Goal: Find contact information: Find contact information

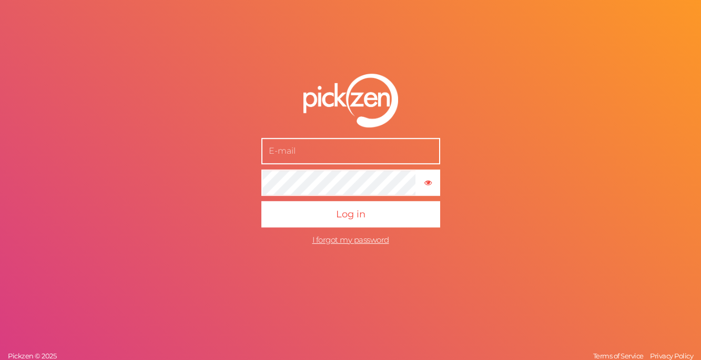
click at [331, 152] on input "text" at bounding box center [350, 151] width 179 height 26
type input "[EMAIL_ADDRESS][DOMAIN_NAME]"
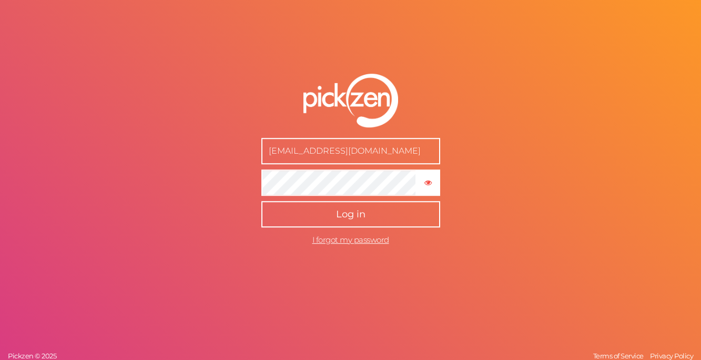
click at [380, 219] on button "Log in" at bounding box center [350, 214] width 179 height 26
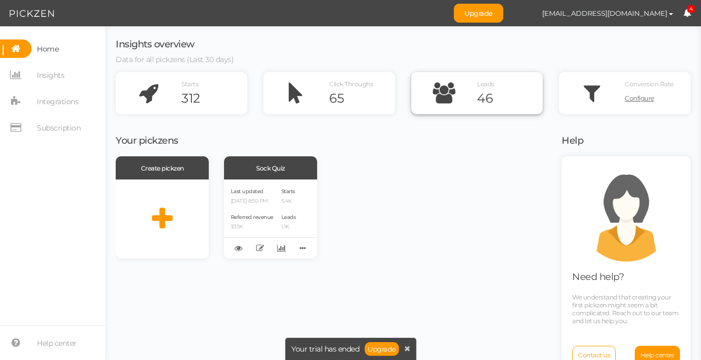
click at [466, 91] on icon at bounding box center [444, 93] width 66 height 42
drag, startPoint x: 44, startPoint y: 75, endPoint x: 64, endPoint y: 78, distance: 20.2
click at [44, 75] on span "Insights" at bounding box center [50, 75] width 27 height 17
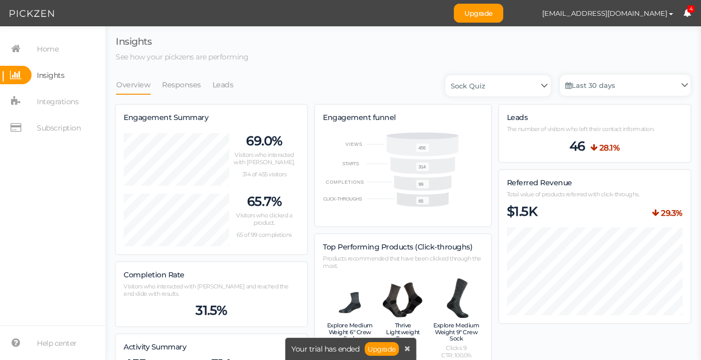
scroll to position [819, 575]
drag, startPoint x: 219, startPoint y: 84, endPoint x: 258, endPoint y: 94, distance: 40.6
click at [219, 84] on link "Leads" at bounding box center [223, 85] width 22 height 20
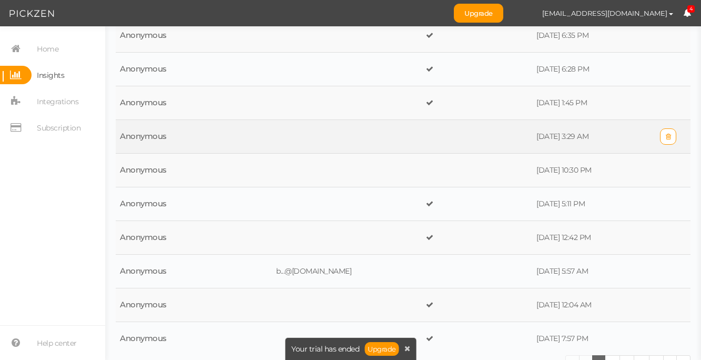
scroll to position [0, 0]
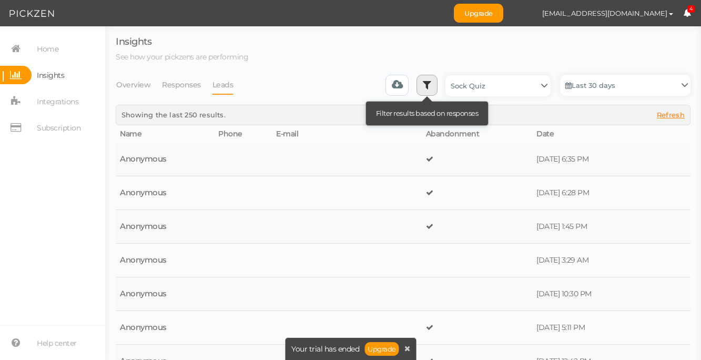
click at [426, 86] on icon at bounding box center [427, 84] width 8 height 11
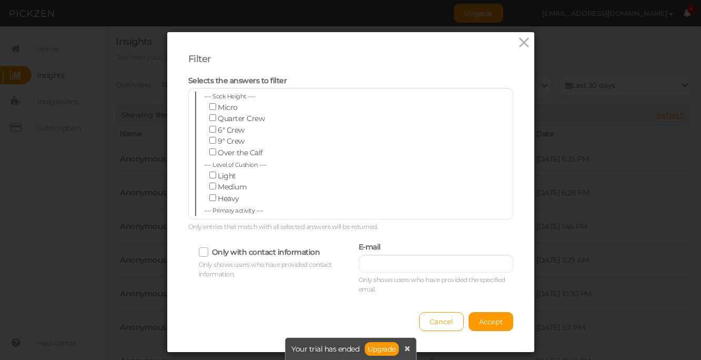
click at [204, 251] on icon at bounding box center [204, 252] width 17 height 6
click at [0, 0] on input "Only with contact information" at bounding box center [0, 0] width 0 height 0
click at [499, 322] on span "Accept" at bounding box center [491, 321] width 24 height 8
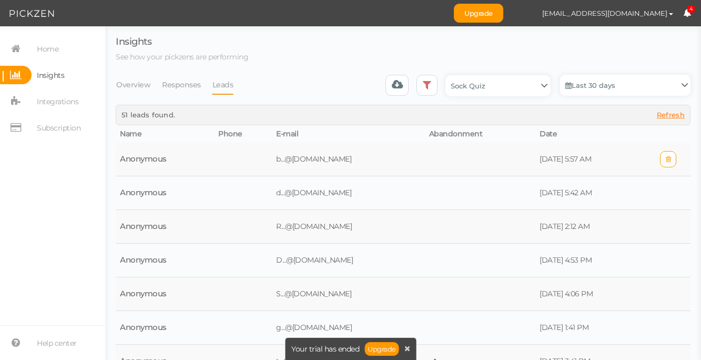
click at [447, 159] on td at bounding box center [480, 160] width 111 height 34
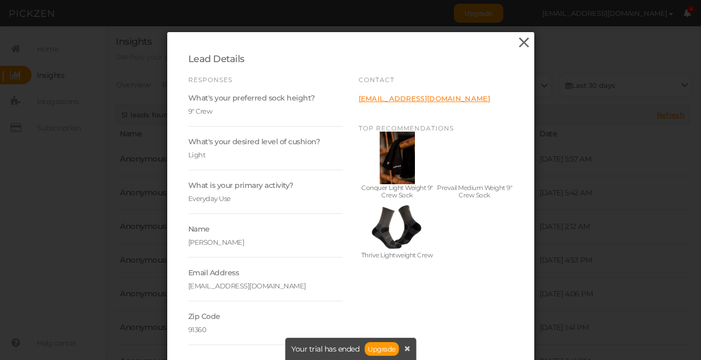
click at [526, 42] on icon at bounding box center [524, 43] width 15 height 16
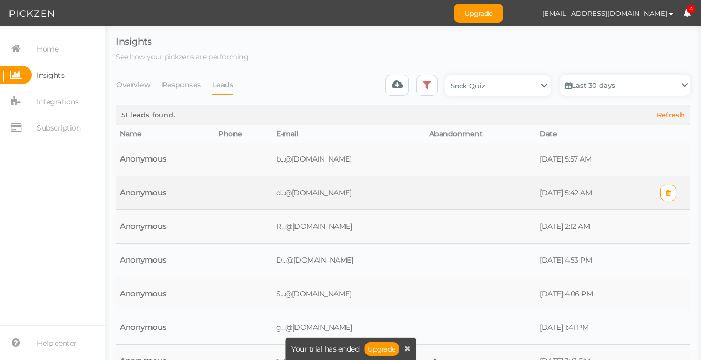
click at [425, 198] on td at bounding box center [480, 193] width 111 height 34
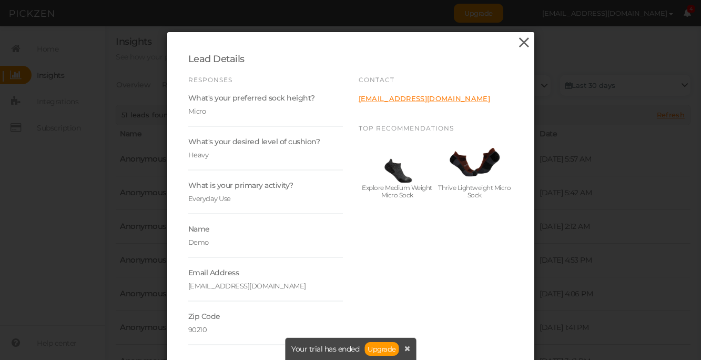
click at [527, 42] on icon at bounding box center [524, 43] width 15 height 16
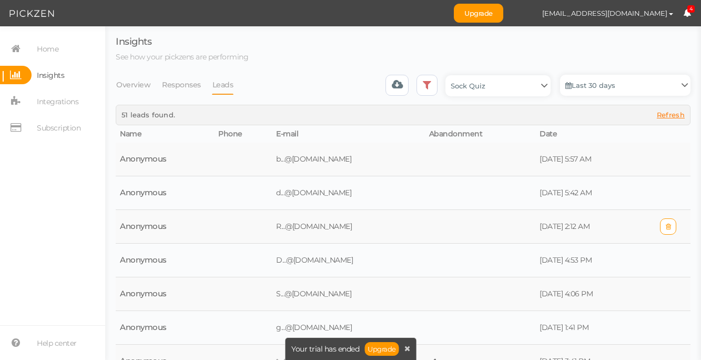
click at [425, 231] on td at bounding box center [480, 227] width 111 height 34
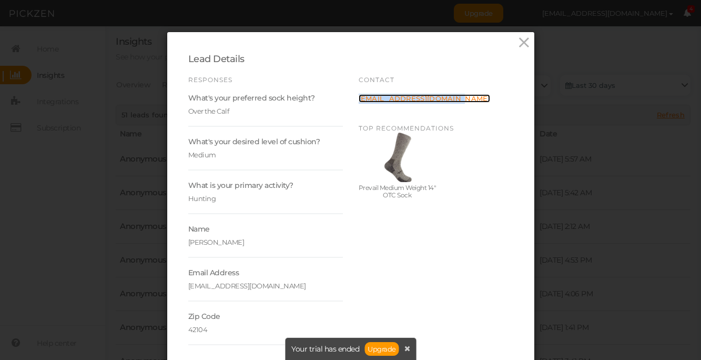
copy link "[EMAIL_ADDRESS][DOMAIN_NAME]"
click at [526, 43] on icon at bounding box center [524, 43] width 15 height 16
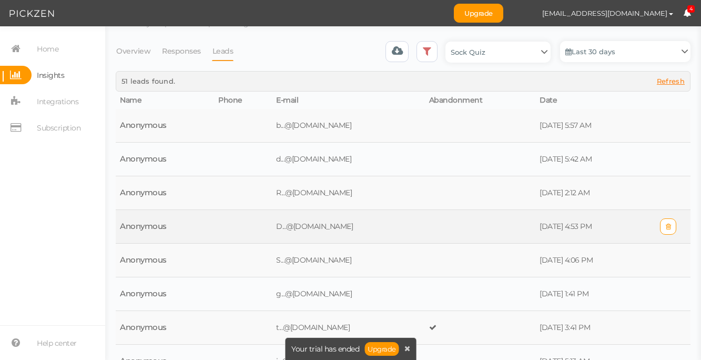
scroll to position [35, 0]
click at [448, 230] on td at bounding box center [480, 226] width 111 height 34
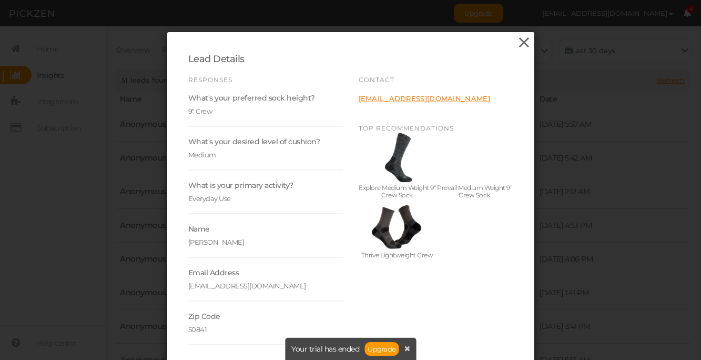
click at [527, 38] on icon at bounding box center [524, 43] width 15 height 16
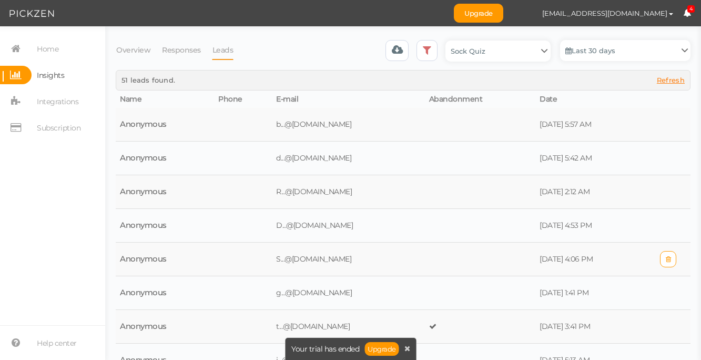
click at [448, 262] on td at bounding box center [480, 259] width 111 height 34
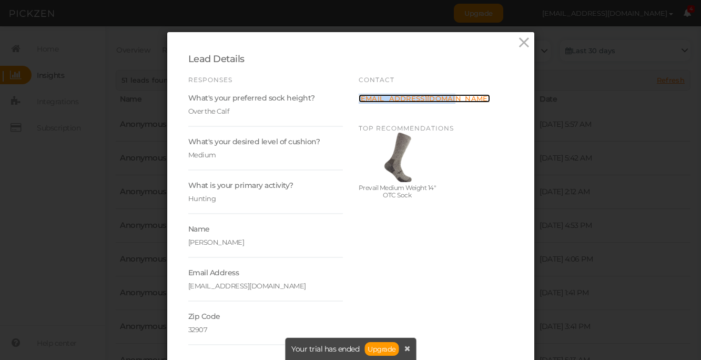
copy link "[EMAIL_ADDRESS][DOMAIN_NAME]"
drag, startPoint x: 527, startPoint y: 41, endPoint x: 506, endPoint y: 62, distance: 30.1
click at [527, 41] on icon at bounding box center [524, 43] width 15 height 16
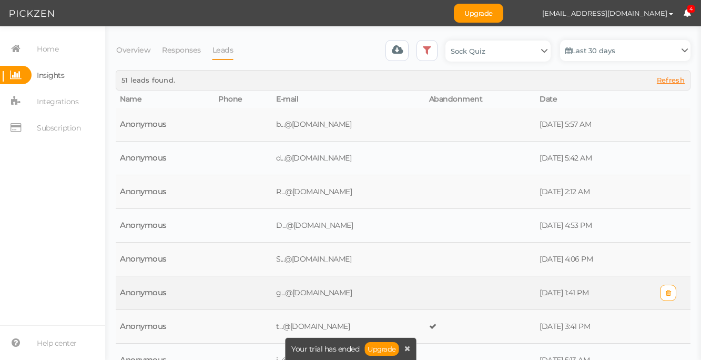
click at [447, 297] on td at bounding box center [480, 293] width 111 height 34
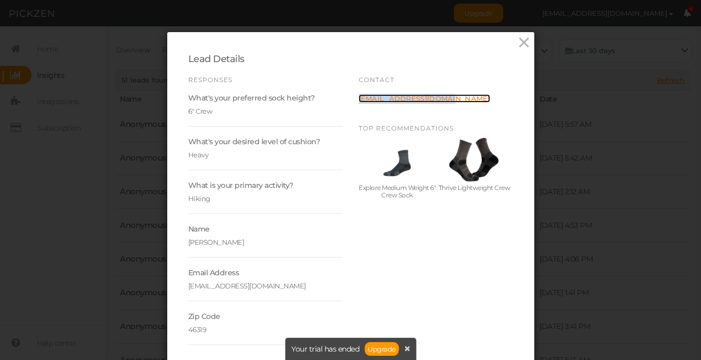
copy link "[EMAIL_ADDRESS][DOMAIN_NAME]"
click at [528, 41] on icon at bounding box center [524, 43] width 15 height 16
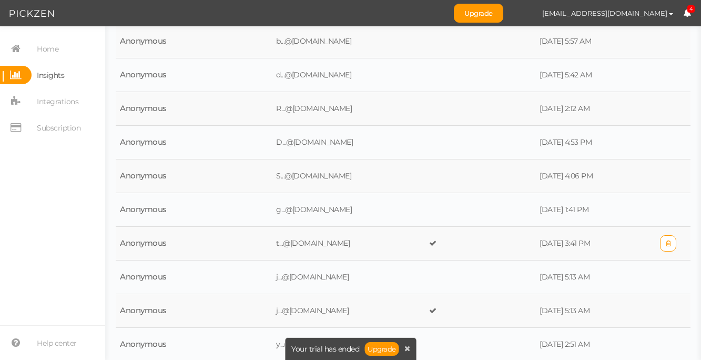
scroll to position [136, 0]
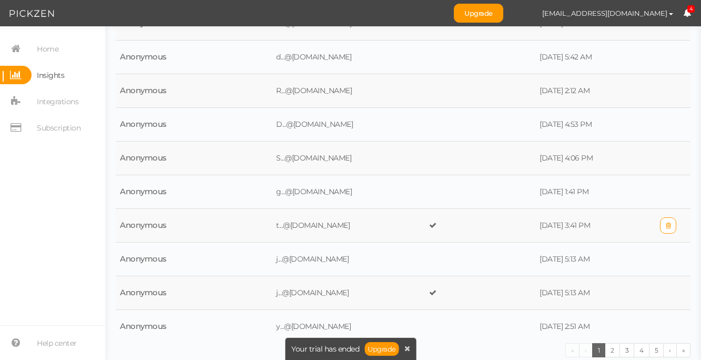
click at [446, 226] on td at bounding box center [480, 226] width 111 height 34
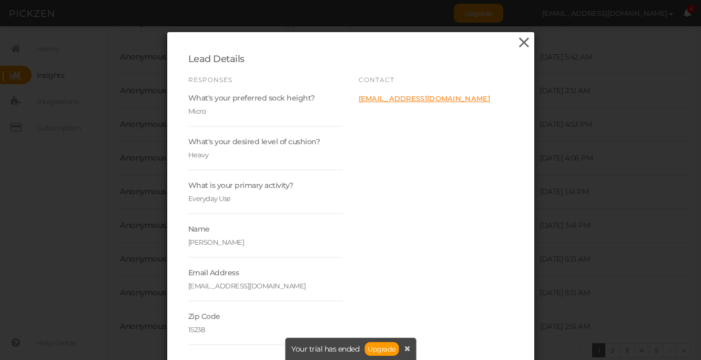
click at [527, 43] on icon at bounding box center [524, 43] width 15 height 16
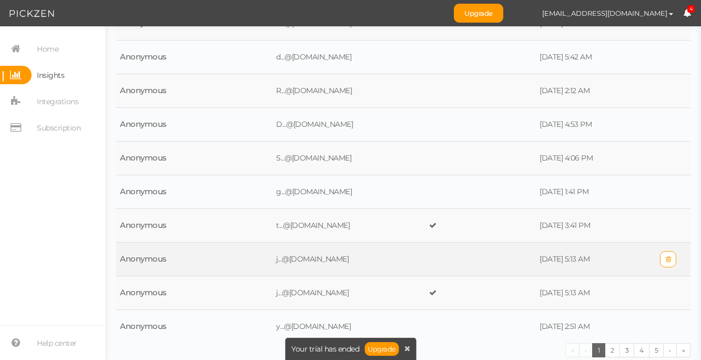
click at [461, 262] on td at bounding box center [480, 259] width 111 height 34
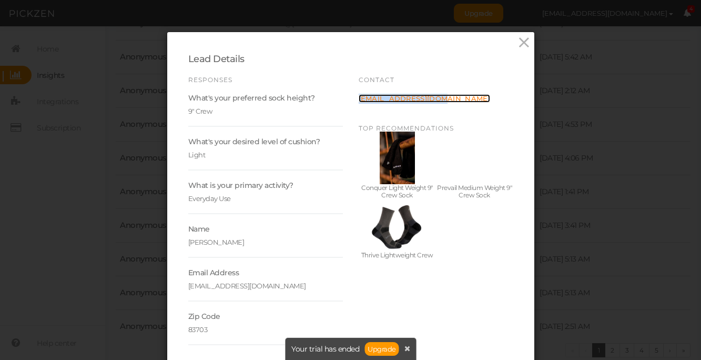
copy link "[EMAIL_ADDRESS][DOMAIN_NAME]"
click at [523, 44] on icon at bounding box center [524, 43] width 15 height 16
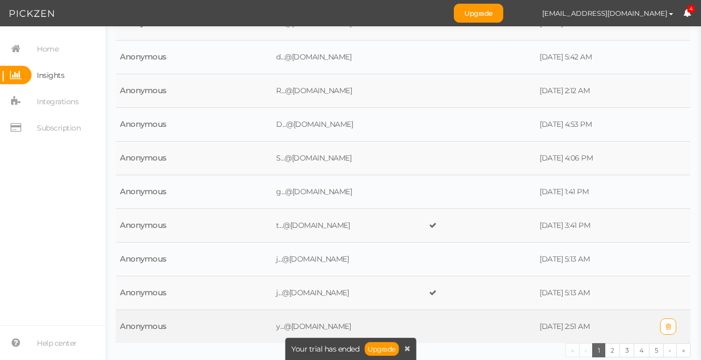
click at [460, 325] on td at bounding box center [480, 327] width 111 height 34
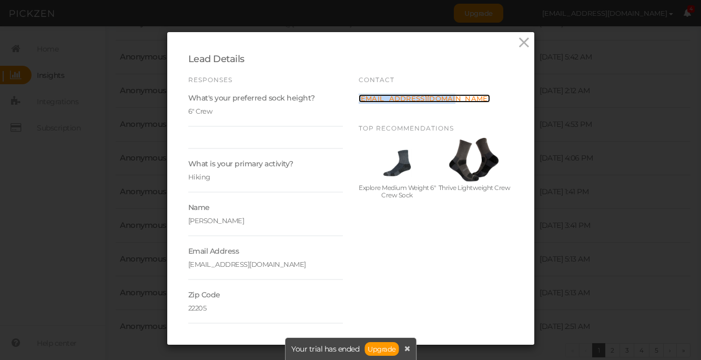
copy link "[EMAIL_ADDRESS][DOMAIN_NAME]"
click at [523, 39] on icon at bounding box center [524, 43] width 15 height 16
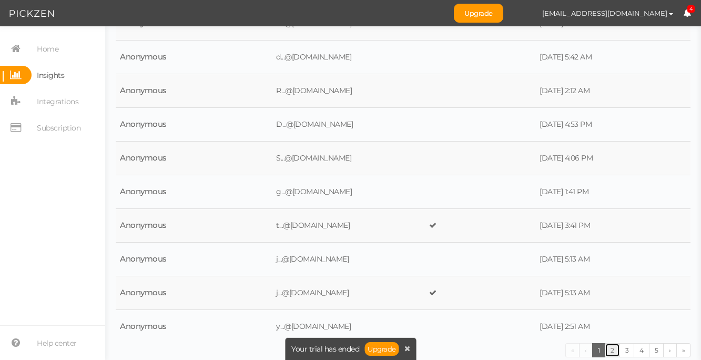
drag, startPoint x: 612, startPoint y: 348, endPoint x: 603, endPoint y: 343, distance: 9.9
click at [611, 348] on link "2" at bounding box center [612, 350] width 15 height 14
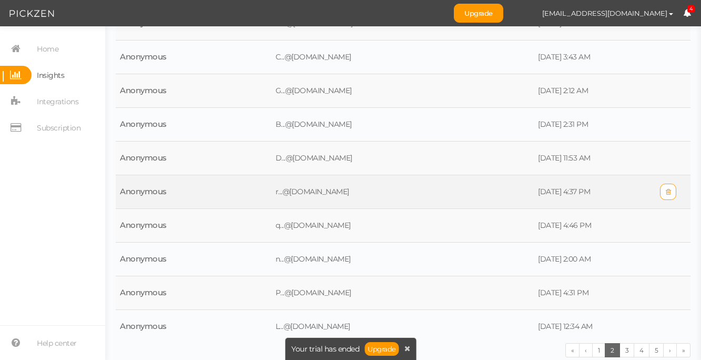
scroll to position [0, 0]
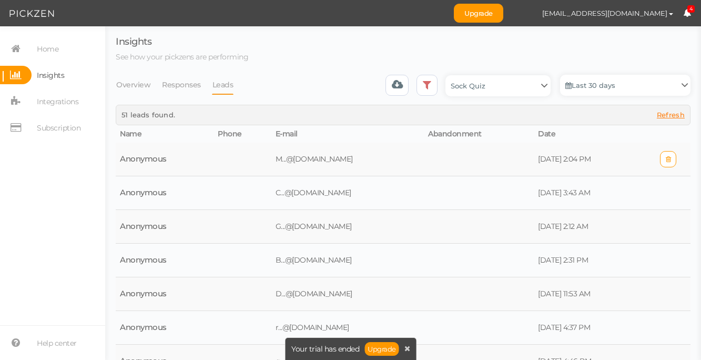
click at [430, 154] on td at bounding box center [479, 160] width 110 height 34
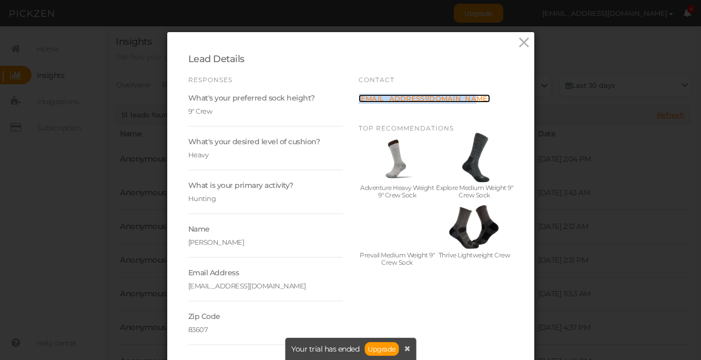
copy link "[EMAIL_ADDRESS][DOMAIN_NAME]"
click at [524, 42] on icon at bounding box center [524, 43] width 15 height 16
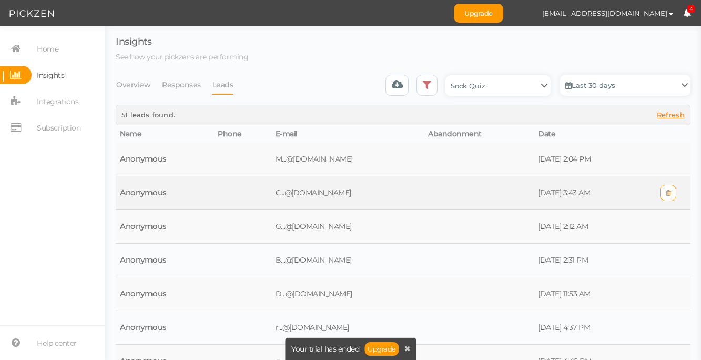
click at [458, 191] on td at bounding box center [479, 193] width 110 height 34
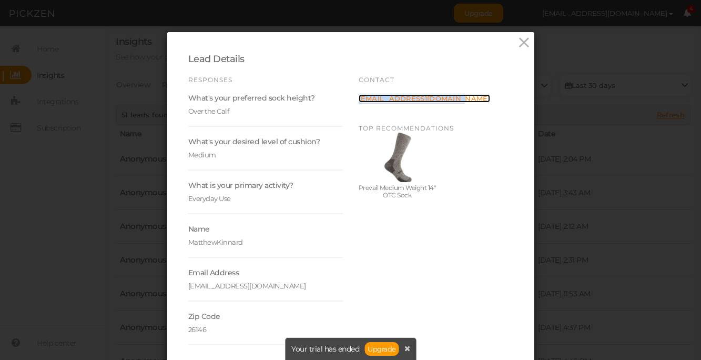
copy link "[EMAIL_ADDRESS][DOMAIN_NAME]"
drag, startPoint x: 521, startPoint y: 44, endPoint x: 518, endPoint y: 55, distance: 11.0
click at [521, 44] on icon at bounding box center [524, 43] width 15 height 16
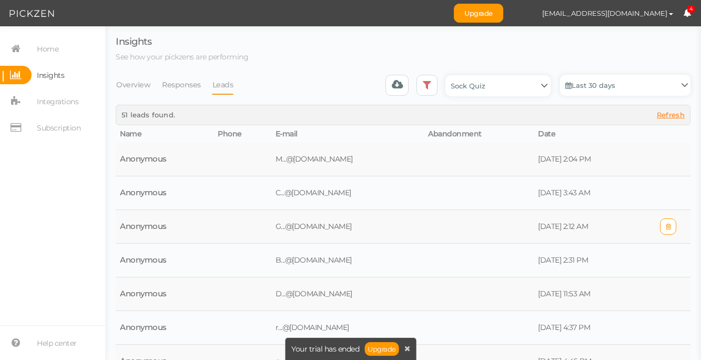
click at [469, 228] on td at bounding box center [479, 227] width 110 height 34
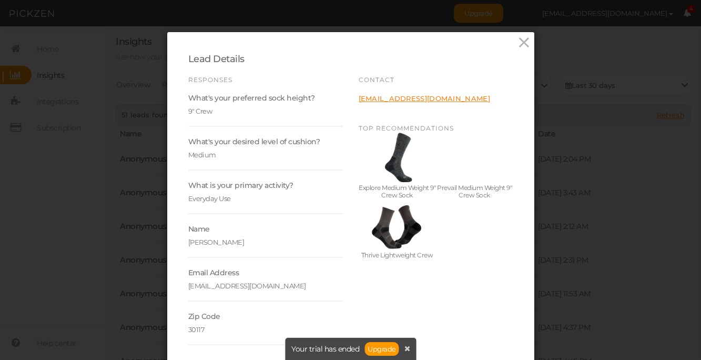
drag, startPoint x: 526, startPoint y: 39, endPoint x: 530, endPoint y: 64, distance: 25.6
click at [526, 39] on icon at bounding box center [524, 43] width 15 height 16
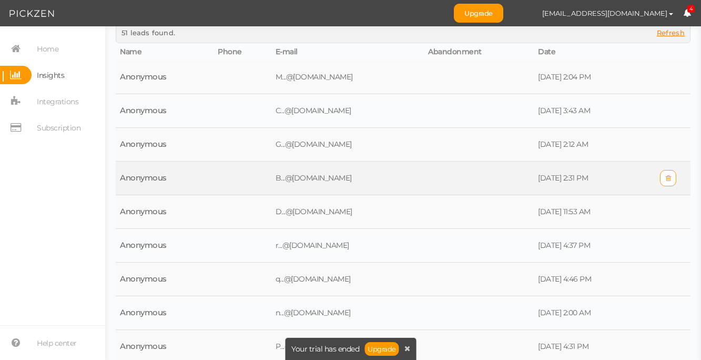
scroll to position [85, 0]
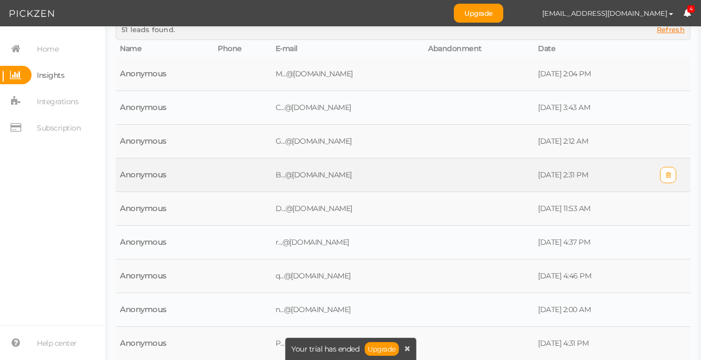
click at [476, 171] on td at bounding box center [479, 175] width 110 height 34
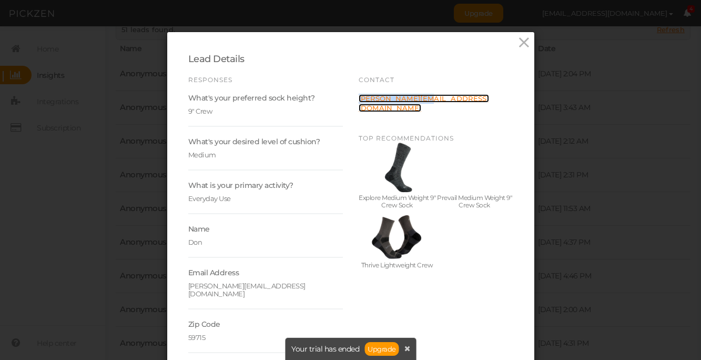
copy link "[PERSON_NAME][EMAIL_ADDRESS][DOMAIN_NAME]"
click at [521, 42] on icon at bounding box center [524, 43] width 15 height 16
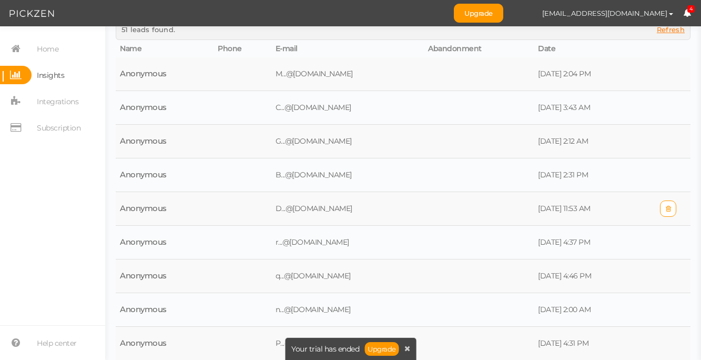
click at [449, 210] on td at bounding box center [479, 209] width 110 height 34
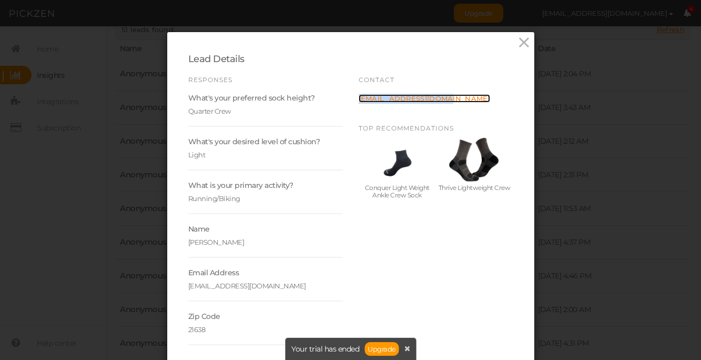
copy link "[EMAIL_ADDRESS][DOMAIN_NAME]"
click at [522, 44] on icon at bounding box center [524, 43] width 15 height 16
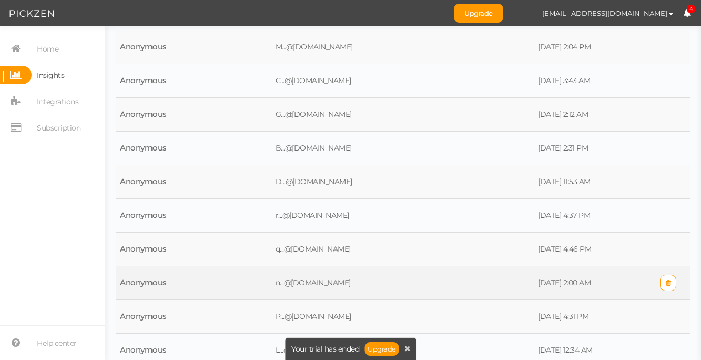
scroll to position [136, 0]
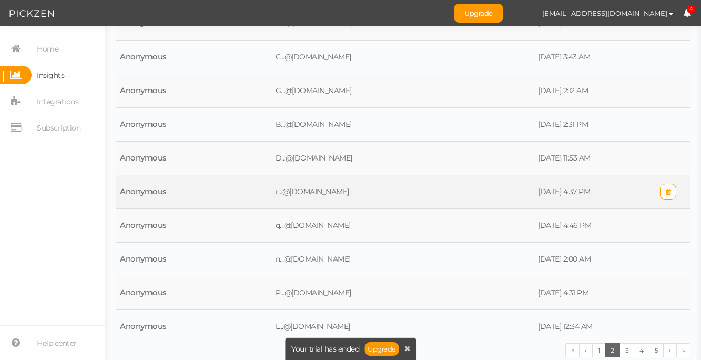
click at [454, 197] on td at bounding box center [479, 192] width 110 height 34
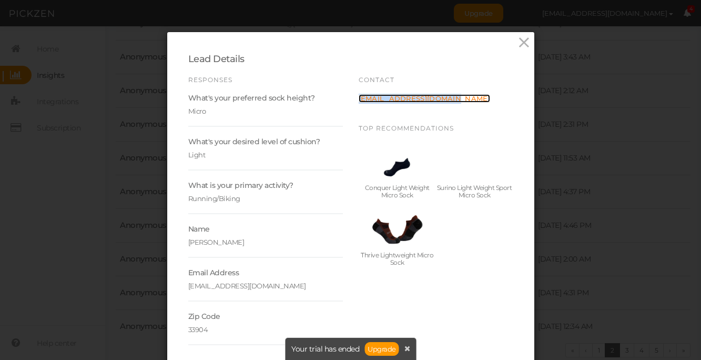
copy link "[EMAIL_ADDRESS][DOMAIN_NAME]"
click at [522, 39] on icon at bounding box center [524, 43] width 15 height 16
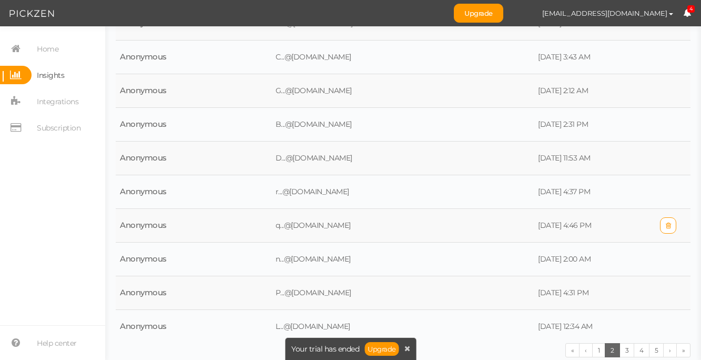
click at [481, 227] on td at bounding box center [479, 226] width 110 height 34
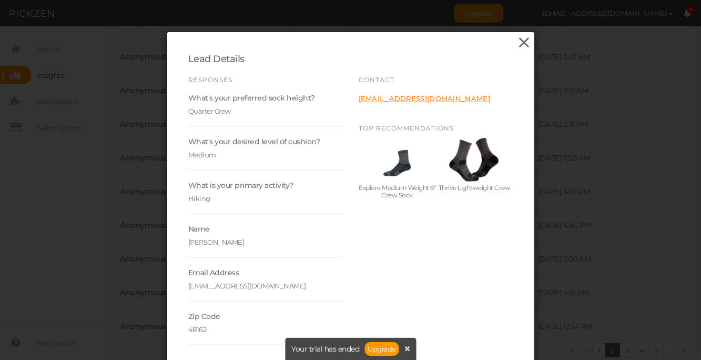
click at [524, 42] on icon at bounding box center [524, 43] width 15 height 16
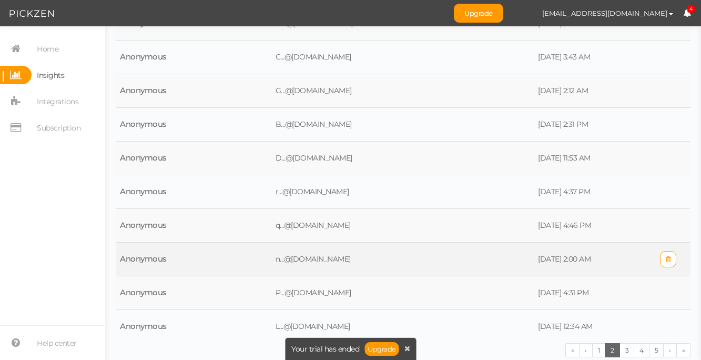
click at [451, 262] on td at bounding box center [479, 259] width 110 height 34
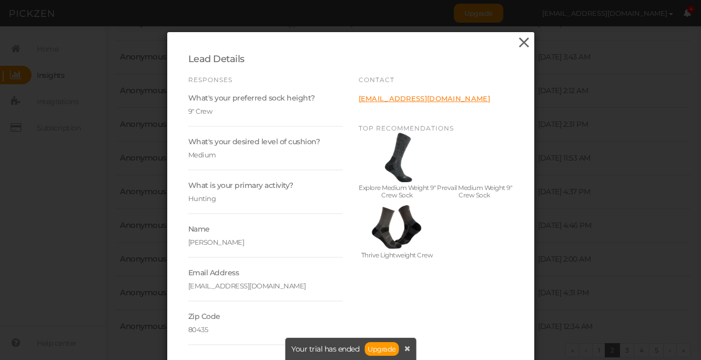
click at [529, 41] on icon at bounding box center [524, 43] width 15 height 16
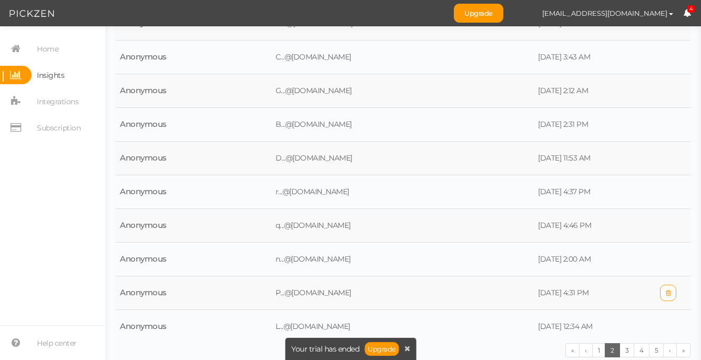
click at [470, 289] on td at bounding box center [479, 293] width 110 height 34
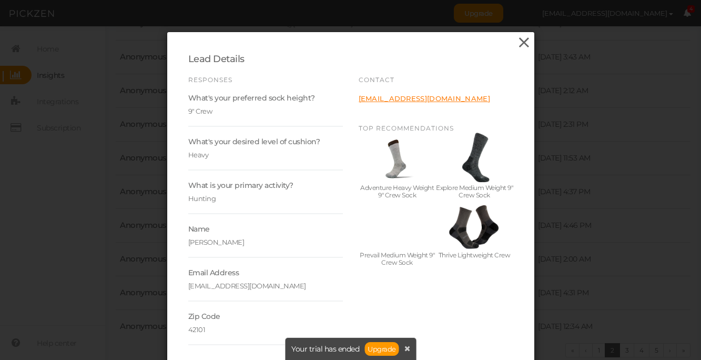
click at [528, 46] on icon at bounding box center [524, 43] width 15 height 16
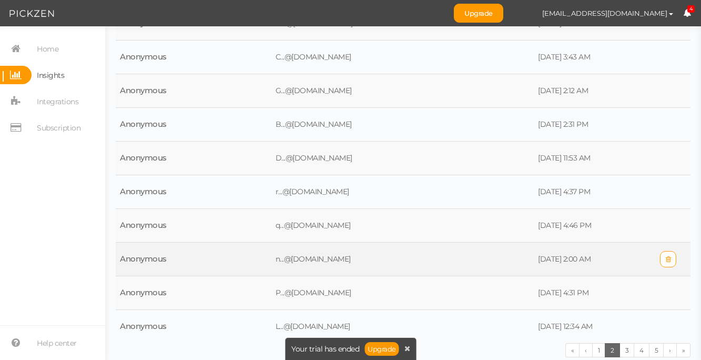
click at [457, 256] on td at bounding box center [479, 259] width 110 height 34
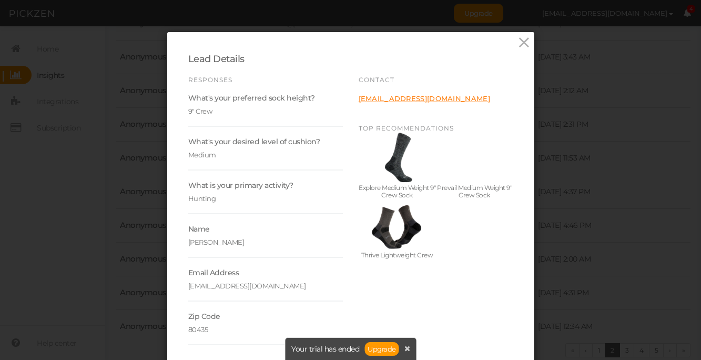
drag, startPoint x: 526, startPoint y: 43, endPoint x: 530, endPoint y: 78, distance: 35.4
click at [526, 43] on icon at bounding box center [524, 43] width 15 height 16
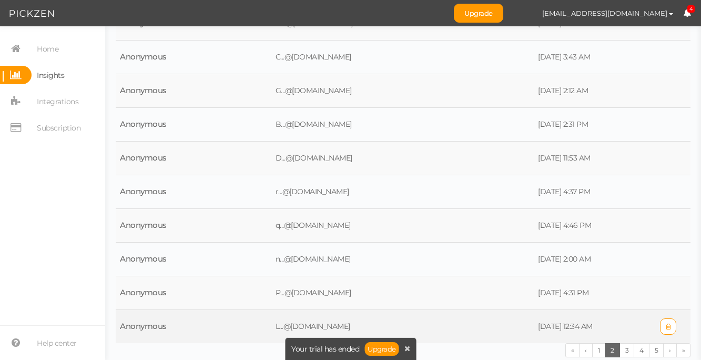
click at [461, 324] on td at bounding box center [479, 327] width 110 height 34
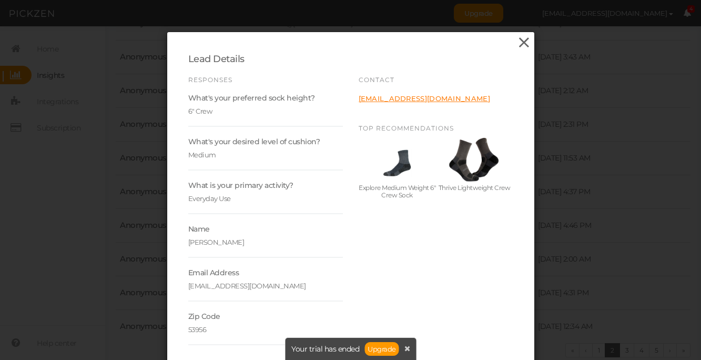
click at [527, 43] on icon at bounding box center [524, 43] width 15 height 16
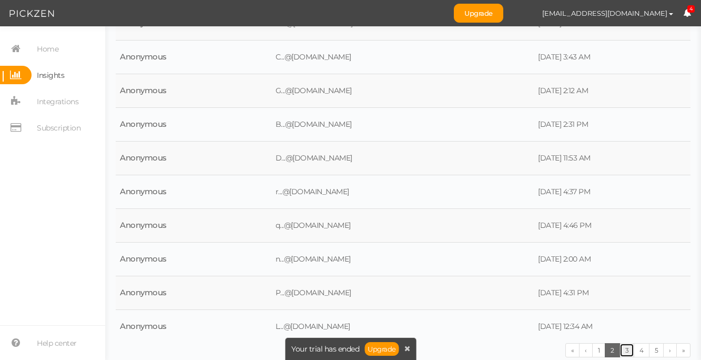
click at [627, 349] on link "3" at bounding box center [627, 350] width 15 height 14
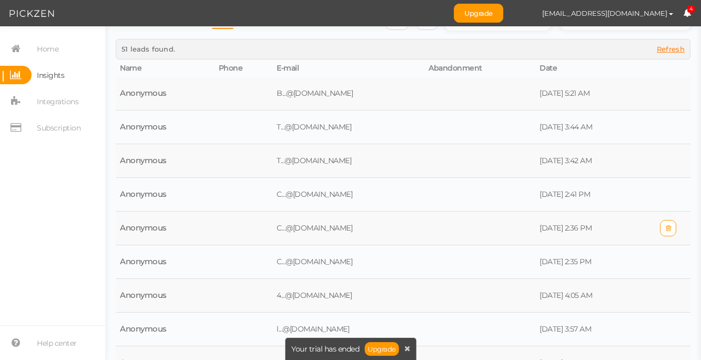
scroll to position [0, 0]
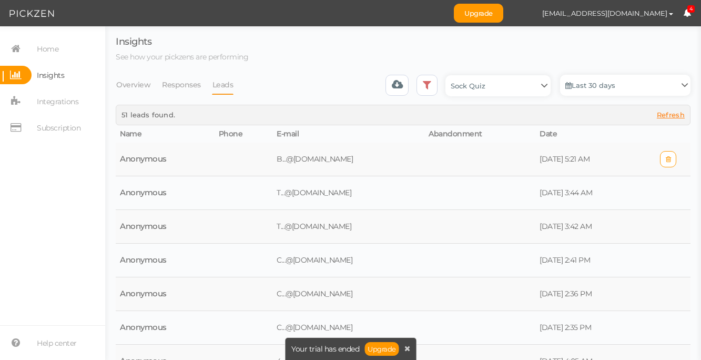
click at [462, 159] on td at bounding box center [480, 160] width 111 height 34
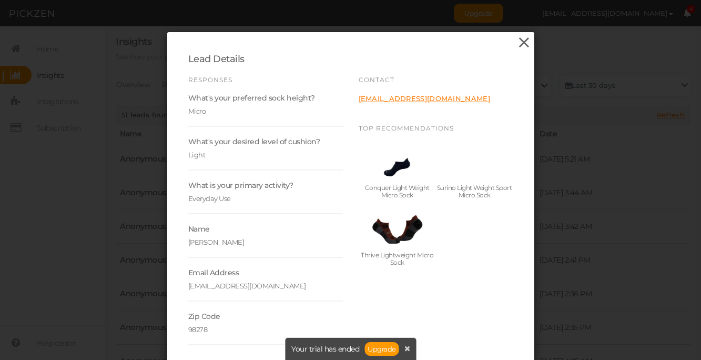
click at [518, 42] on icon at bounding box center [524, 43] width 15 height 16
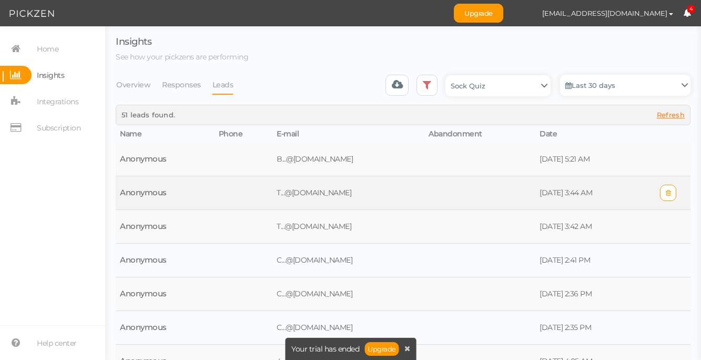
click at [398, 196] on td "T...@[DOMAIN_NAME]" at bounding box center [348, 193] width 152 height 34
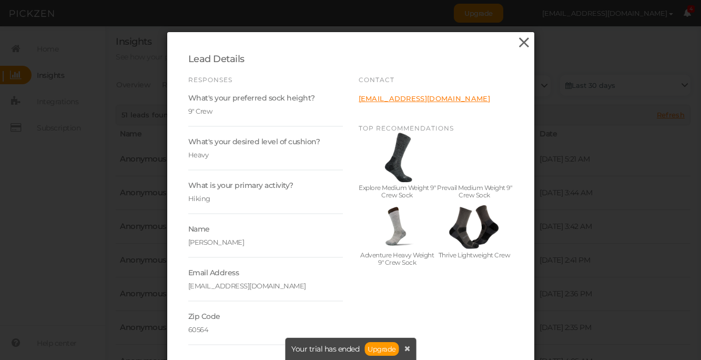
click at [520, 43] on icon at bounding box center [524, 43] width 15 height 16
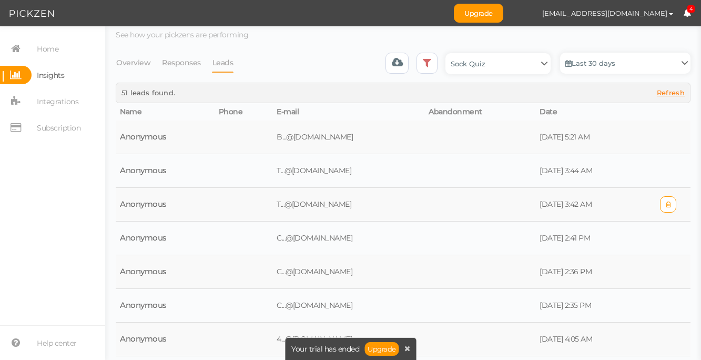
scroll to position [56, 0]
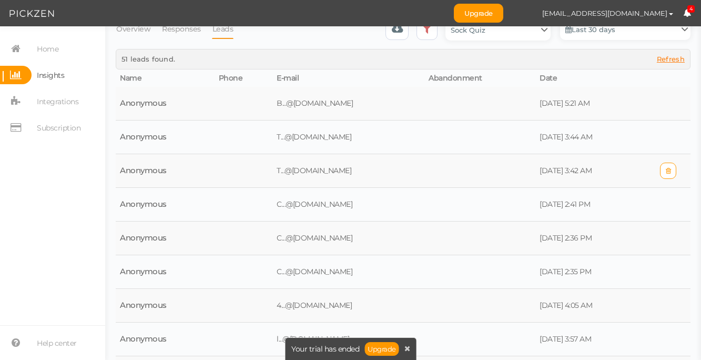
click at [501, 171] on td at bounding box center [480, 171] width 111 height 34
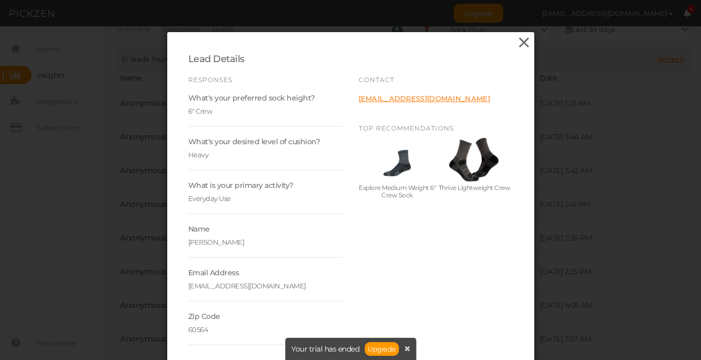
click at [523, 45] on icon at bounding box center [524, 43] width 15 height 16
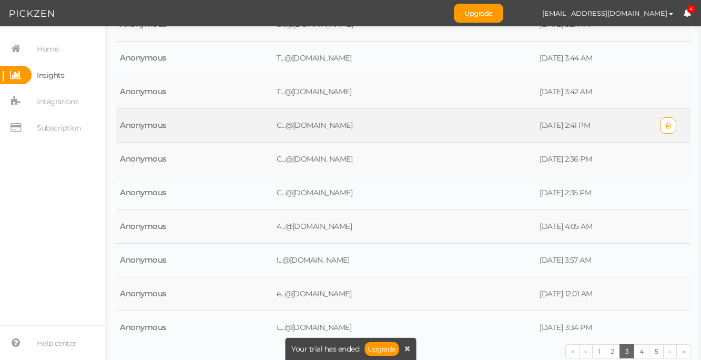
scroll to position [135, 0]
click at [486, 122] on td at bounding box center [480, 125] width 111 height 34
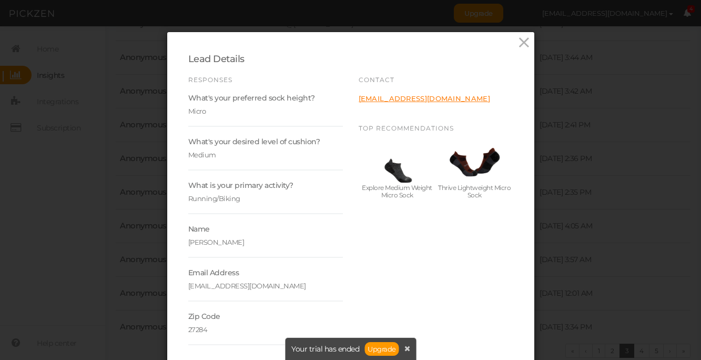
click at [415, 65] on div "Lead Details" at bounding box center [350, 59] width 325 height 12
click at [530, 41] on icon at bounding box center [524, 43] width 15 height 16
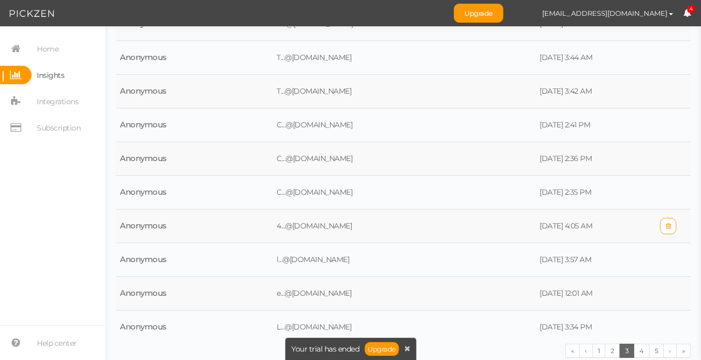
click at [426, 227] on td at bounding box center [480, 226] width 111 height 34
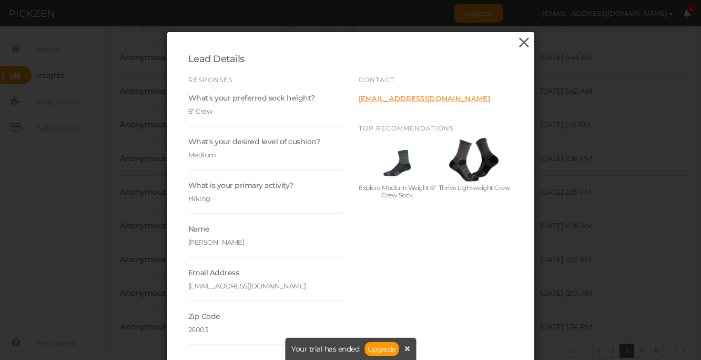
drag, startPoint x: 527, startPoint y: 43, endPoint x: 529, endPoint y: 94, distance: 51.0
click at [527, 43] on icon at bounding box center [524, 43] width 15 height 16
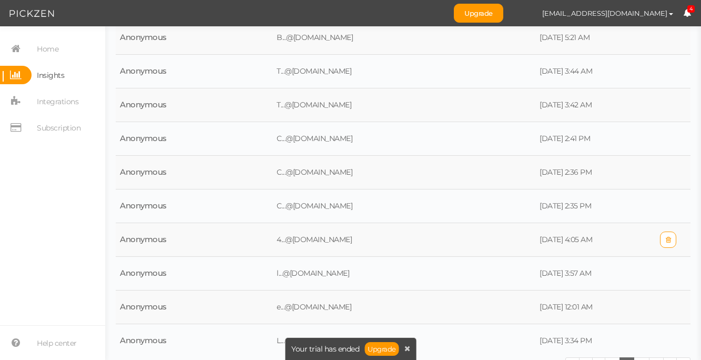
scroll to position [136, 0]
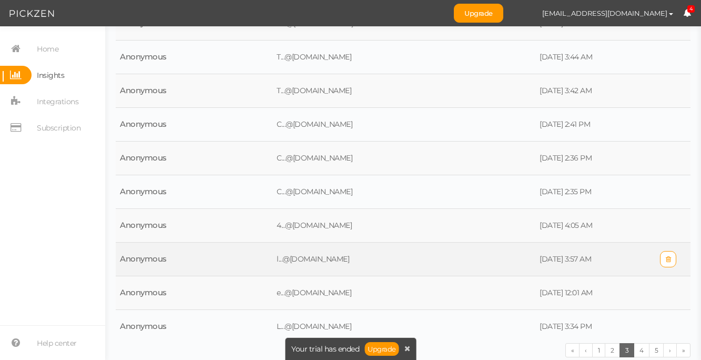
click at [453, 264] on td at bounding box center [480, 259] width 111 height 34
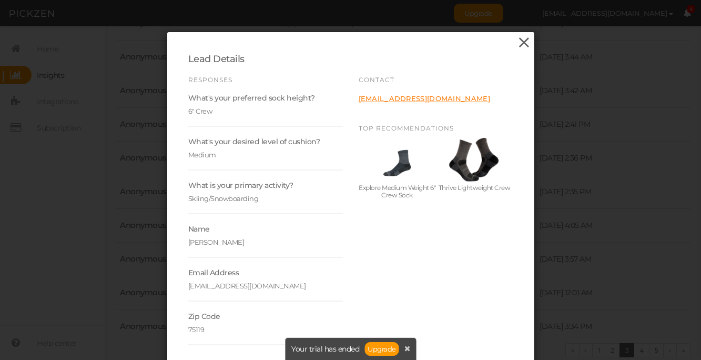
click at [526, 44] on icon at bounding box center [524, 43] width 15 height 16
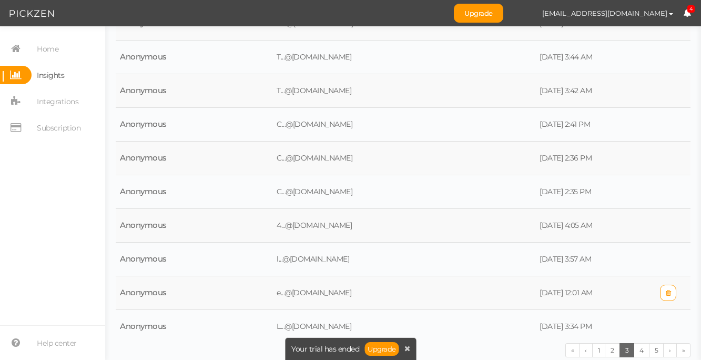
click at [486, 298] on td at bounding box center [480, 293] width 111 height 34
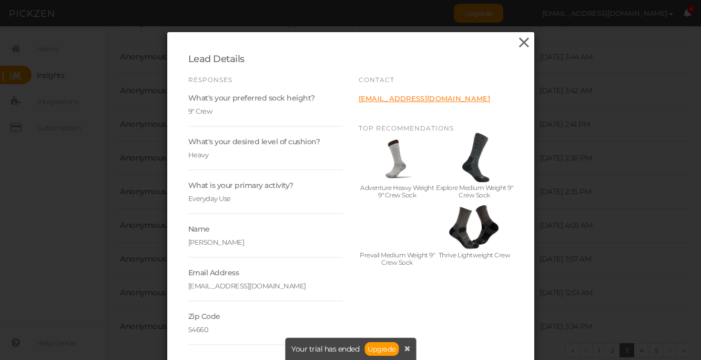
click at [528, 41] on icon at bounding box center [524, 43] width 15 height 16
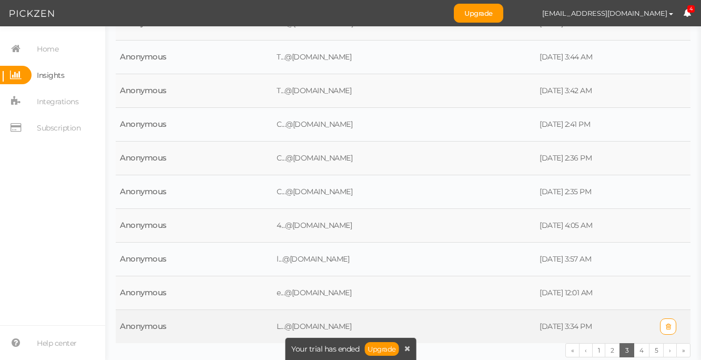
click at [471, 325] on td at bounding box center [480, 327] width 111 height 34
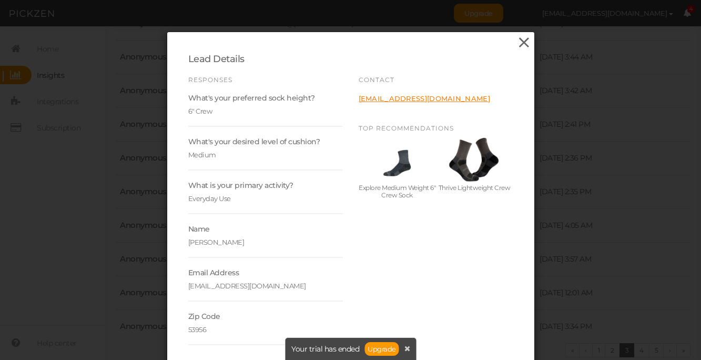
click at [527, 36] on icon at bounding box center [524, 43] width 15 height 16
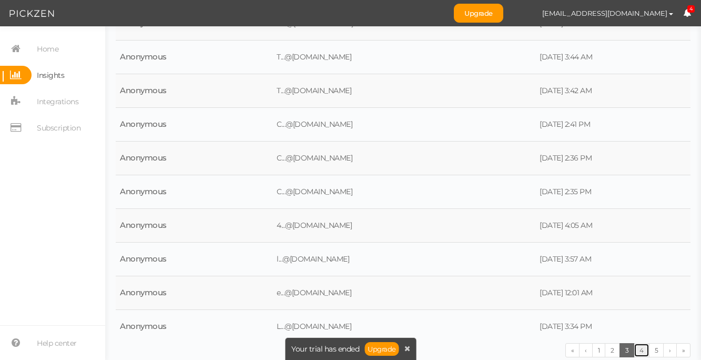
click at [645, 346] on link "4" at bounding box center [642, 350] width 16 height 14
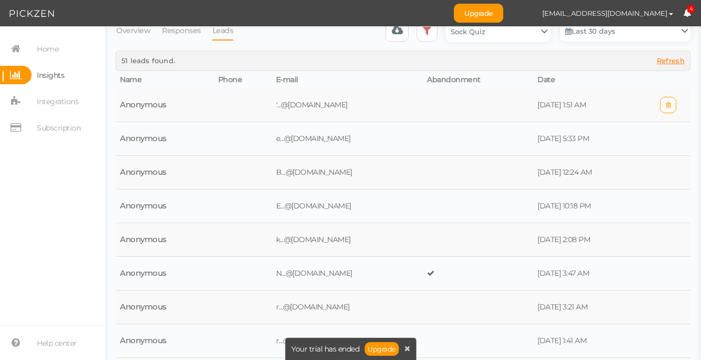
click at [418, 104] on td "'...@[DOMAIN_NAME]" at bounding box center [347, 105] width 151 height 34
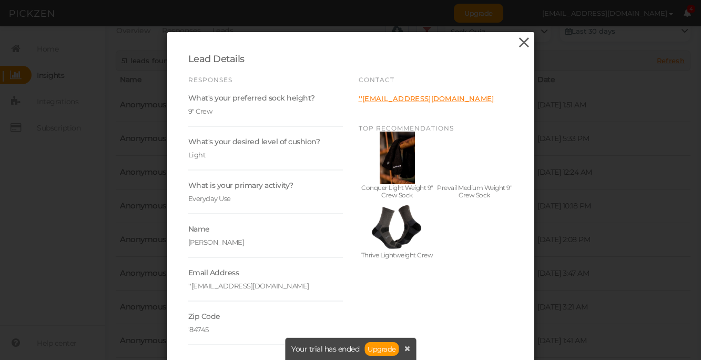
click at [520, 38] on icon at bounding box center [524, 43] width 15 height 16
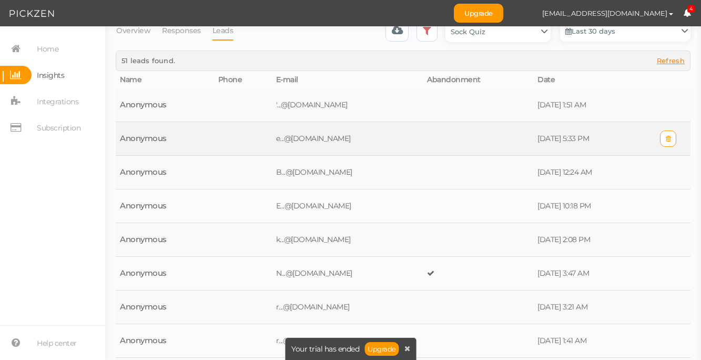
click at [347, 139] on td "e...@[DOMAIN_NAME]" at bounding box center [347, 139] width 151 height 34
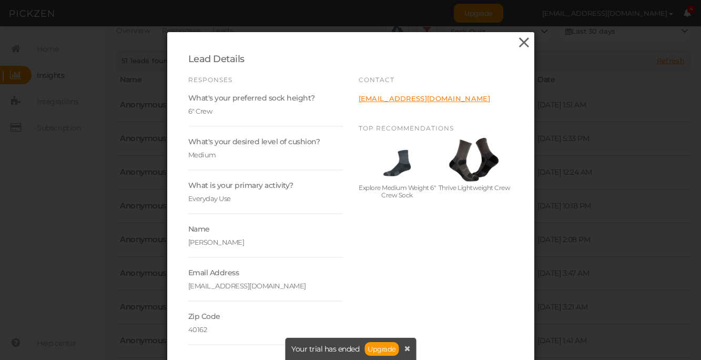
click at [520, 43] on icon at bounding box center [524, 43] width 15 height 16
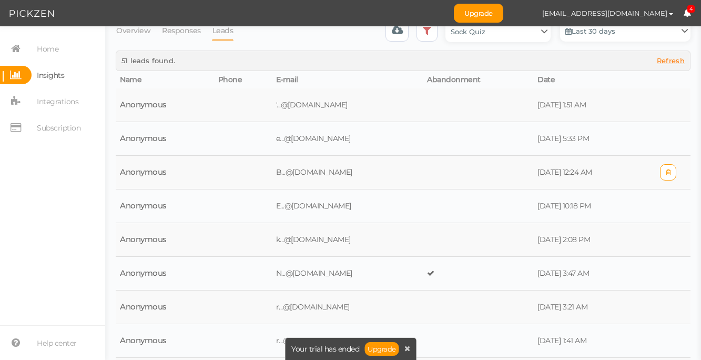
click at [489, 170] on td at bounding box center [478, 173] width 110 height 34
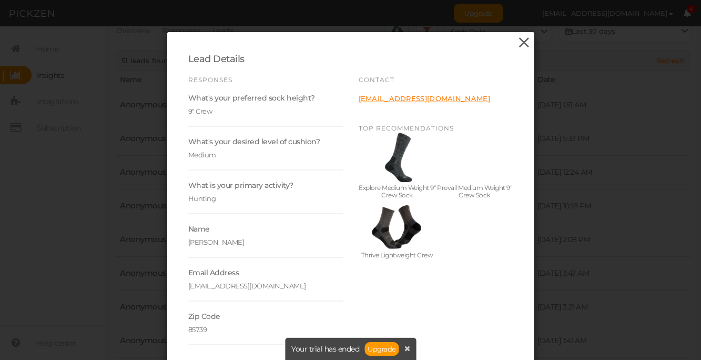
click at [527, 43] on icon at bounding box center [524, 43] width 15 height 16
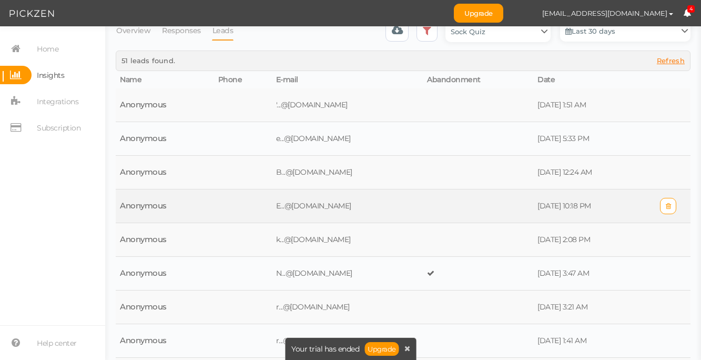
click at [423, 219] on td "E...@[DOMAIN_NAME]" at bounding box center [347, 206] width 151 height 34
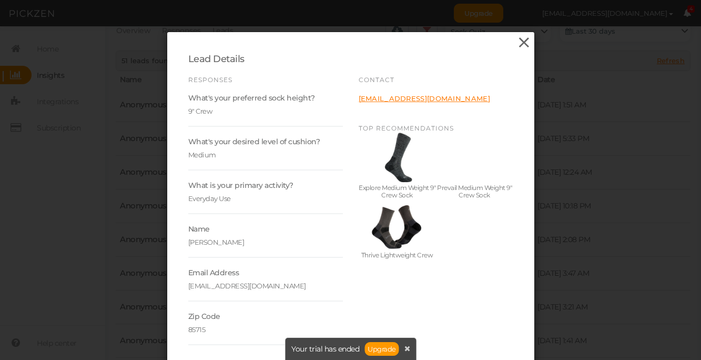
click at [526, 39] on icon at bounding box center [524, 43] width 15 height 16
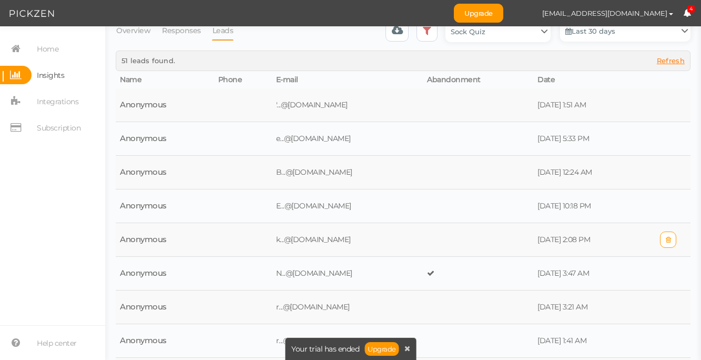
click at [423, 237] on td "k...@[DOMAIN_NAME]" at bounding box center [347, 240] width 151 height 34
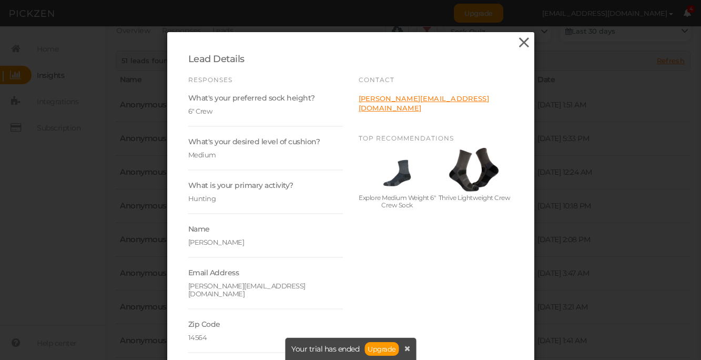
click at [527, 42] on icon at bounding box center [524, 43] width 15 height 16
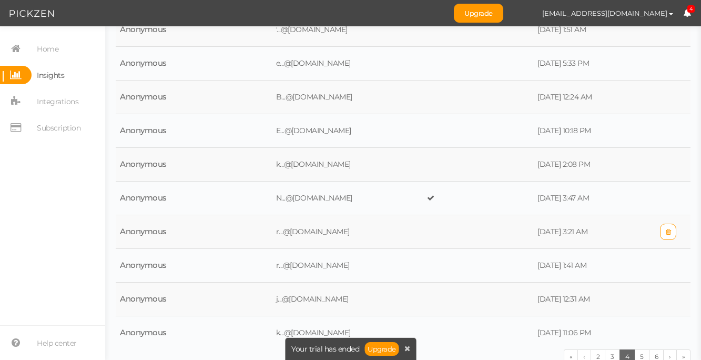
scroll to position [136, 0]
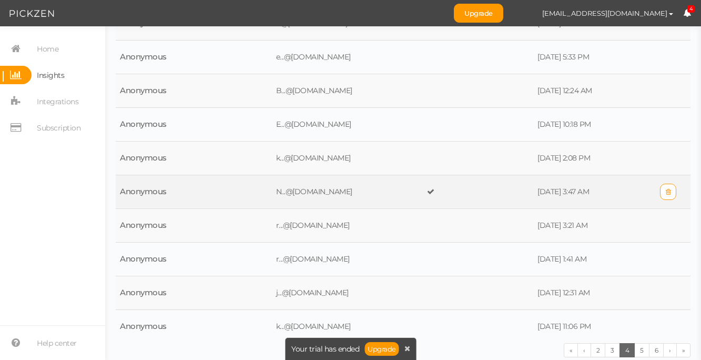
click at [423, 193] on td "N...@[DOMAIN_NAME]" at bounding box center [347, 192] width 151 height 34
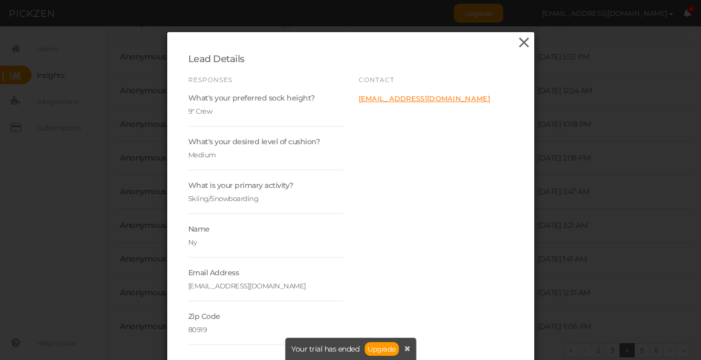
click at [528, 41] on icon at bounding box center [524, 43] width 15 height 16
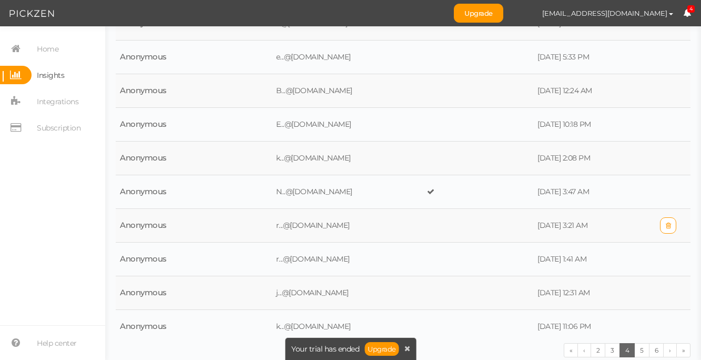
click at [373, 223] on td "r...@[DOMAIN_NAME]" at bounding box center [347, 226] width 151 height 34
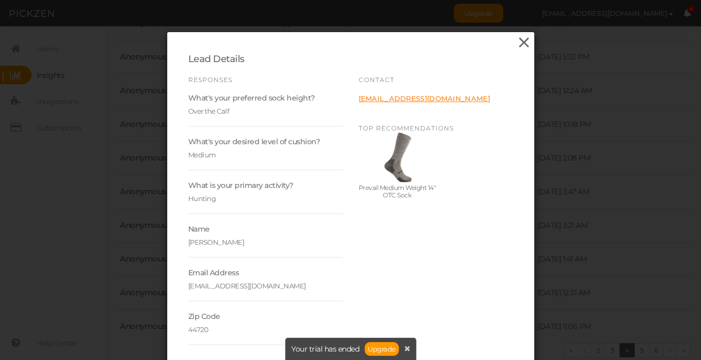
click at [531, 41] on icon at bounding box center [524, 43] width 15 height 16
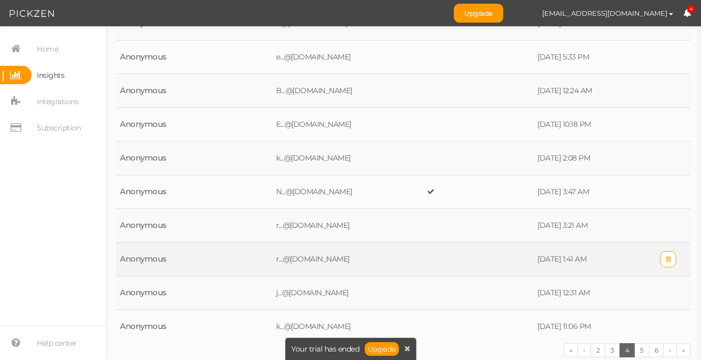
click at [423, 258] on td "r...@[DOMAIN_NAME]" at bounding box center [347, 259] width 151 height 34
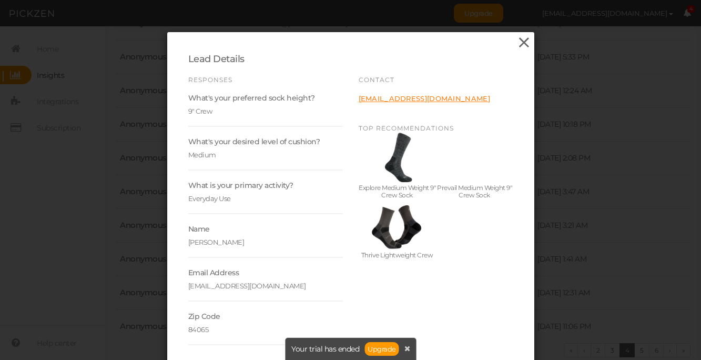
click at [522, 42] on icon at bounding box center [524, 43] width 15 height 16
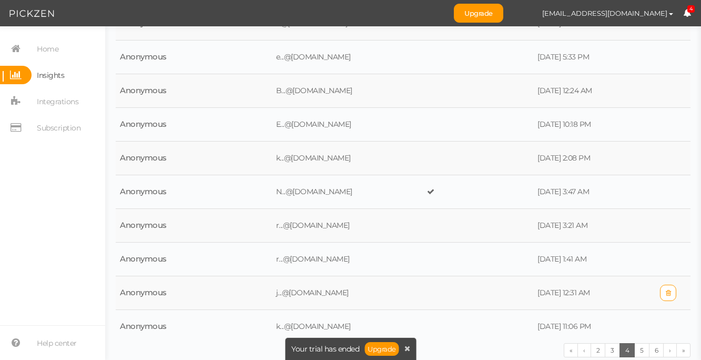
click at [477, 299] on td at bounding box center [478, 293] width 110 height 34
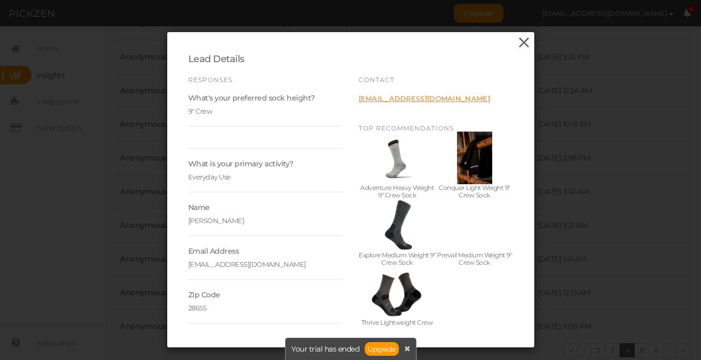
click at [524, 42] on icon at bounding box center [524, 43] width 15 height 16
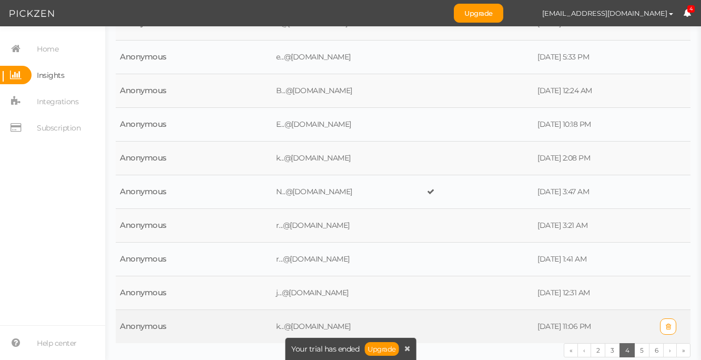
click at [507, 320] on td at bounding box center [478, 327] width 110 height 34
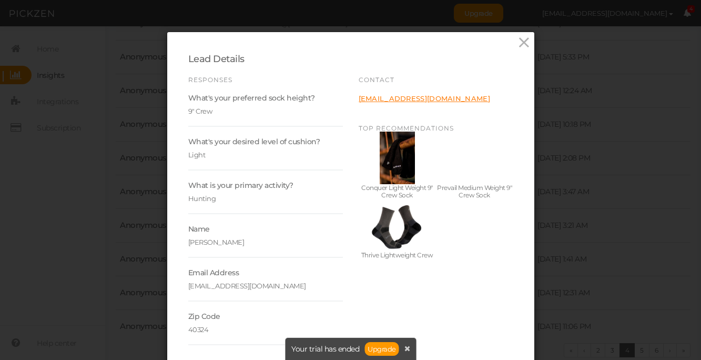
drag, startPoint x: 526, startPoint y: 44, endPoint x: 530, endPoint y: 63, distance: 19.8
click at [526, 44] on icon at bounding box center [524, 43] width 15 height 16
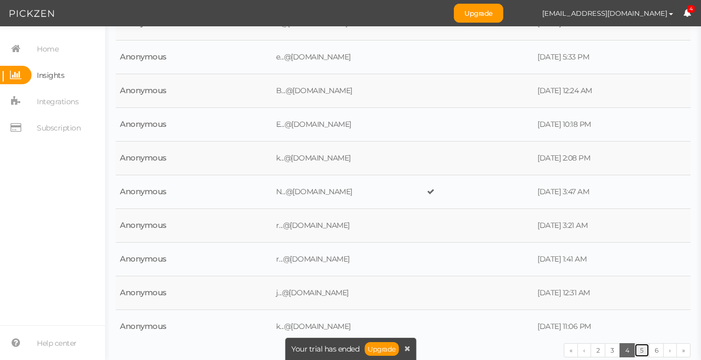
click at [644, 351] on link "5" at bounding box center [641, 350] width 15 height 14
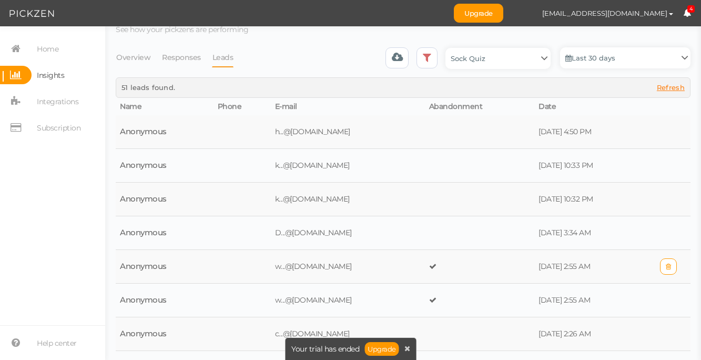
scroll to position [0, 0]
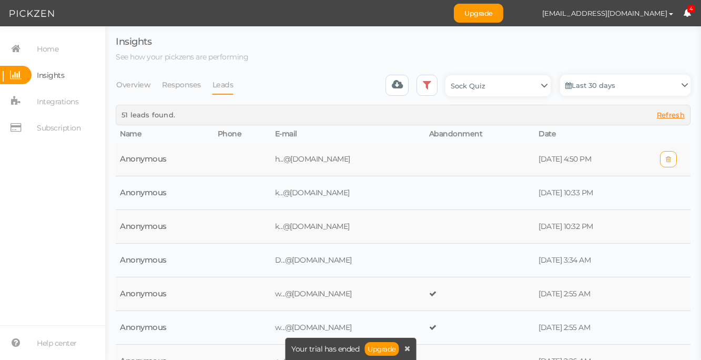
click at [490, 160] on td at bounding box center [480, 160] width 110 height 34
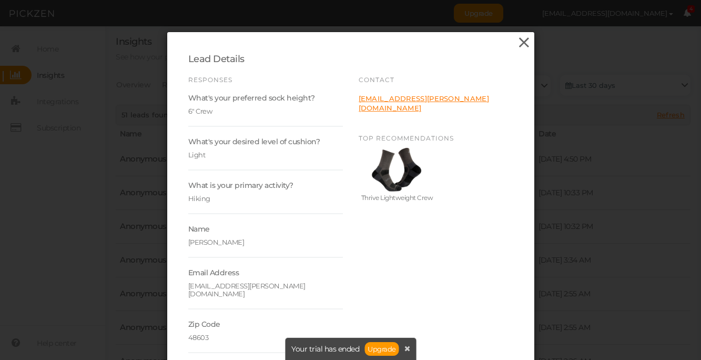
click at [524, 41] on icon at bounding box center [524, 43] width 15 height 16
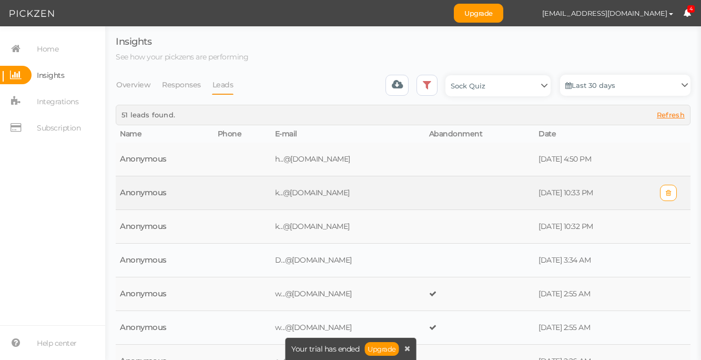
click at [491, 197] on td at bounding box center [480, 193] width 110 height 34
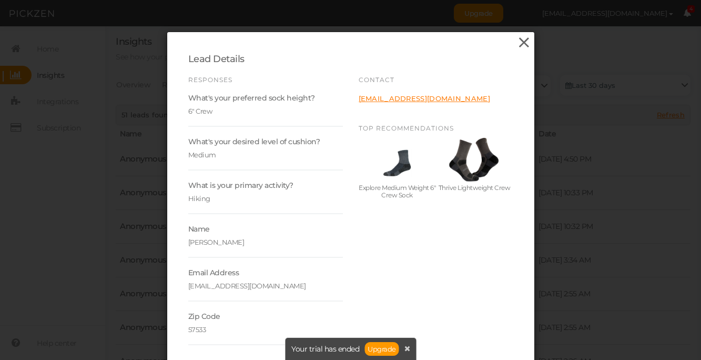
click at [522, 39] on icon at bounding box center [524, 43] width 15 height 16
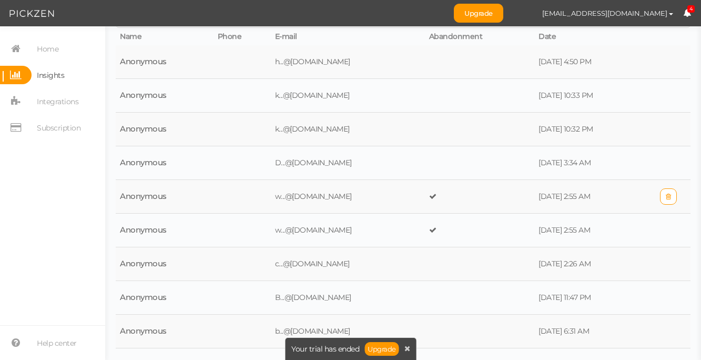
scroll to position [99, 0]
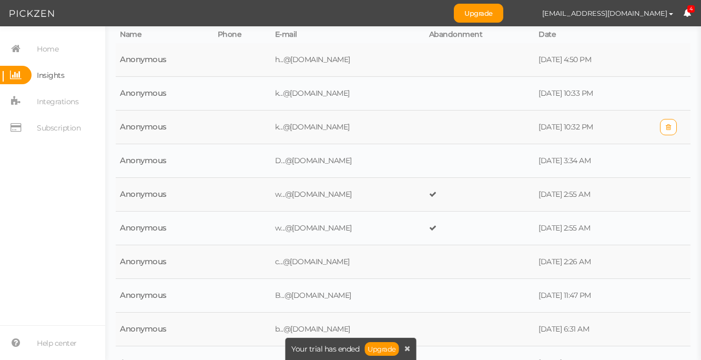
click at [489, 125] on td at bounding box center [480, 127] width 110 height 34
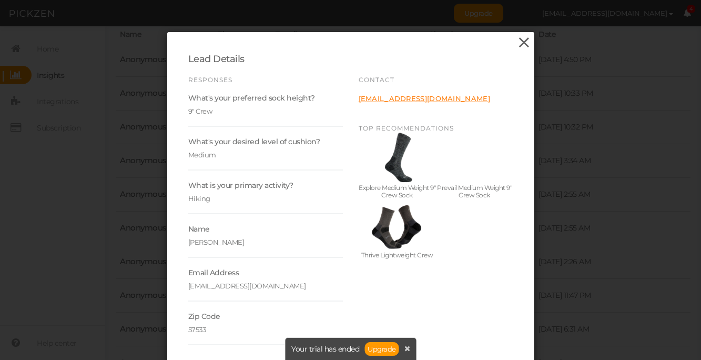
click at [526, 42] on icon at bounding box center [524, 43] width 15 height 16
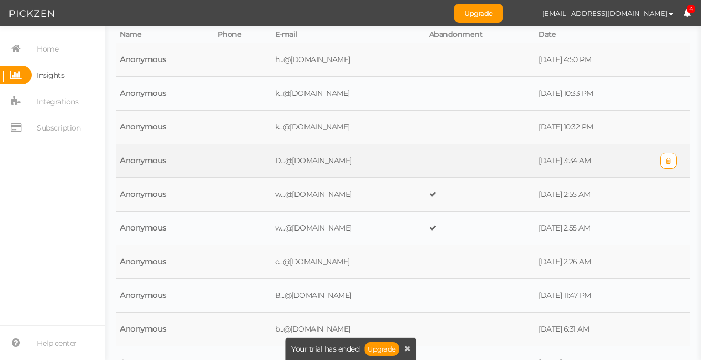
click at [485, 160] on td at bounding box center [480, 161] width 110 height 34
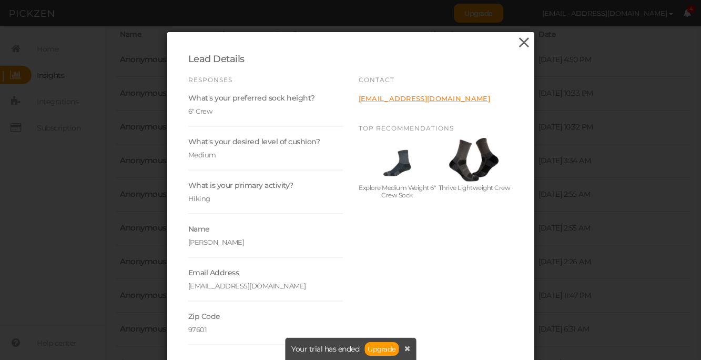
click at [526, 45] on icon at bounding box center [524, 43] width 15 height 16
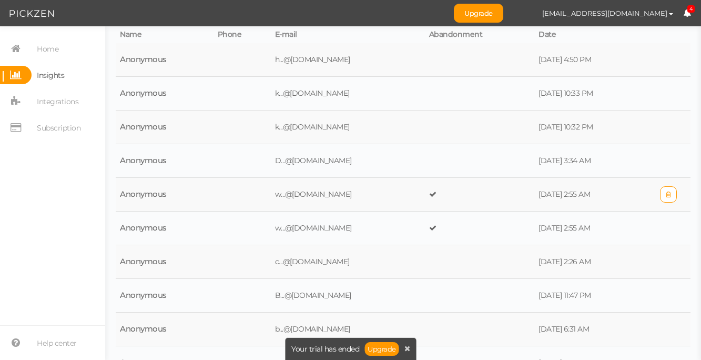
click at [474, 188] on td at bounding box center [480, 195] width 110 height 34
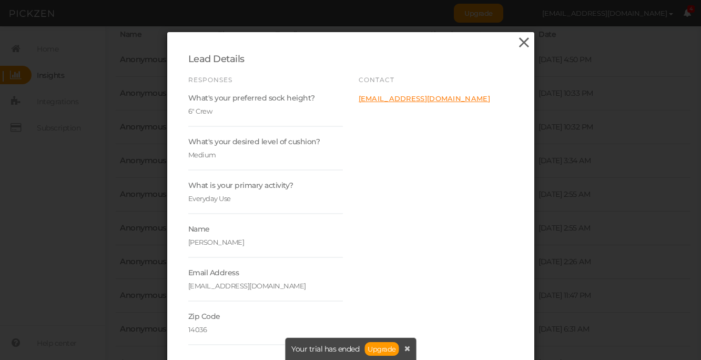
click at [520, 39] on icon at bounding box center [524, 43] width 15 height 16
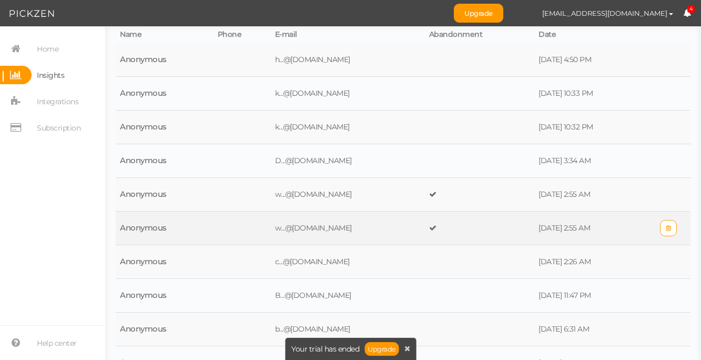
click at [454, 232] on td at bounding box center [480, 228] width 110 height 34
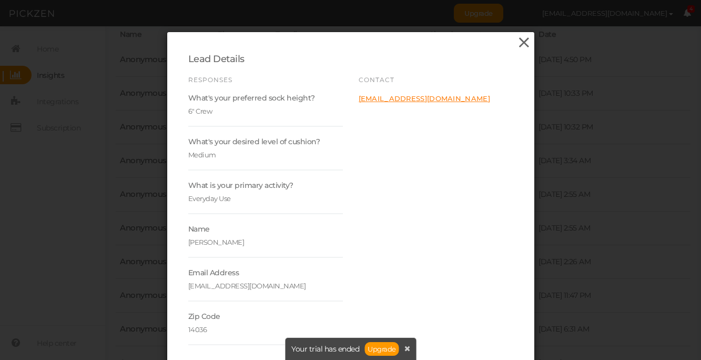
click at [529, 37] on icon at bounding box center [524, 43] width 15 height 16
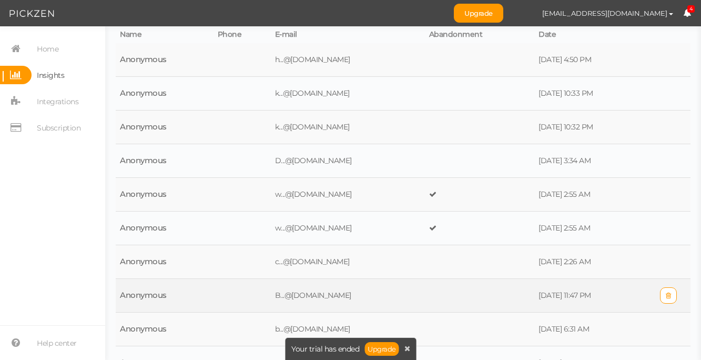
scroll to position [136, 0]
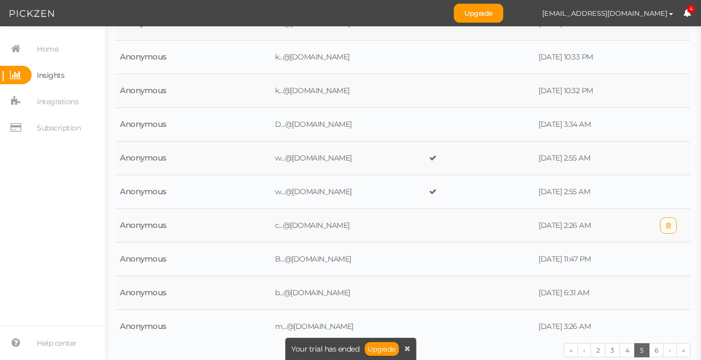
click at [469, 222] on td at bounding box center [480, 226] width 110 height 34
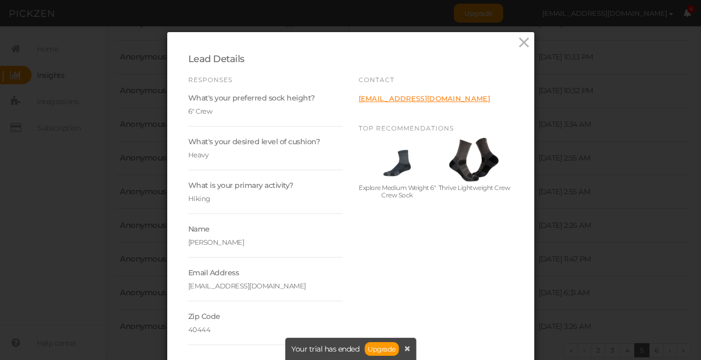
drag, startPoint x: 526, startPoint y: 46, endPoint x: 522, endPoint y: 83, distance: 37.0
click at [526, 46] on icon at bounding box center [524, 43] width 15 height 16
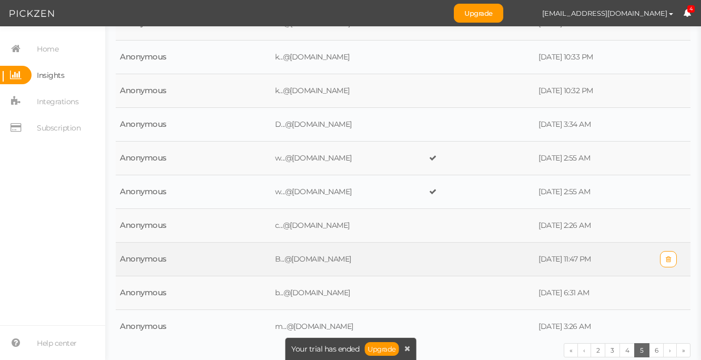
click at [463, 255] on td at bounding box center [480, 259] width 110 height 34
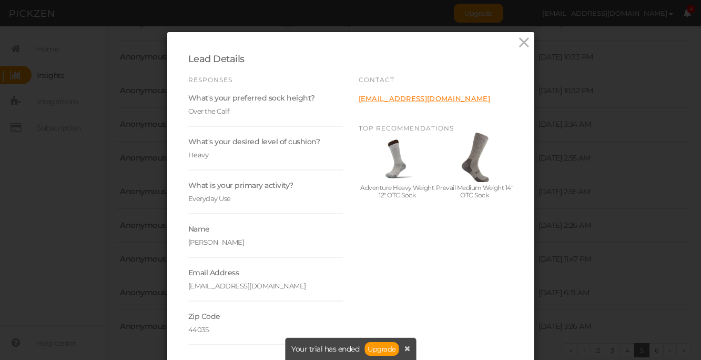
drag, startPoint x: 525, startPoint y: 42, endPoint x: 517, endPoint y: 64, distance: 23.5
click at [525, 42] on icon at bounding box center [524, 43] width 15 height 16
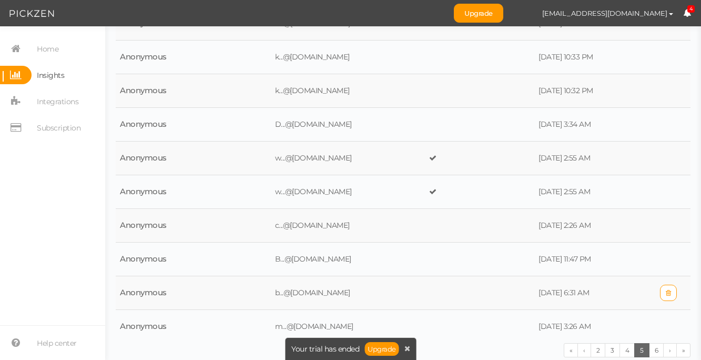
click at [479, 296] on td at bounding box center [480, 293] width 110 height 34
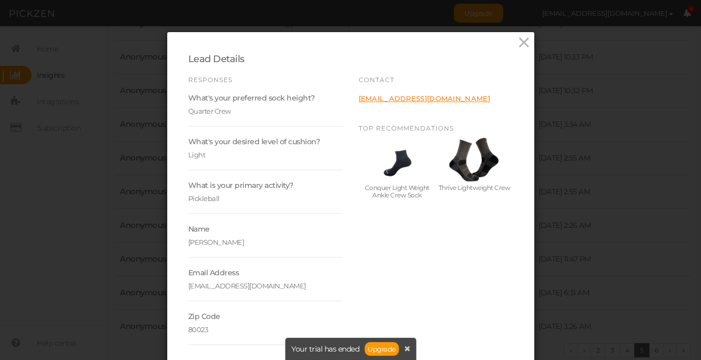
drag, startPoint x: 522, startPoint y: 44, endPoint x: 523, endPoint y: 53, distance: 8.6
click at [522, 44] on icon at bounding box center [524, 43] width 15 height 16
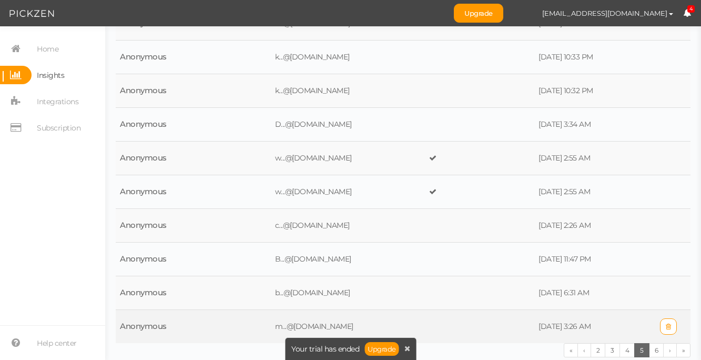
click at [483, 327] on td at bounding box center [480, 327] width 110 height 34
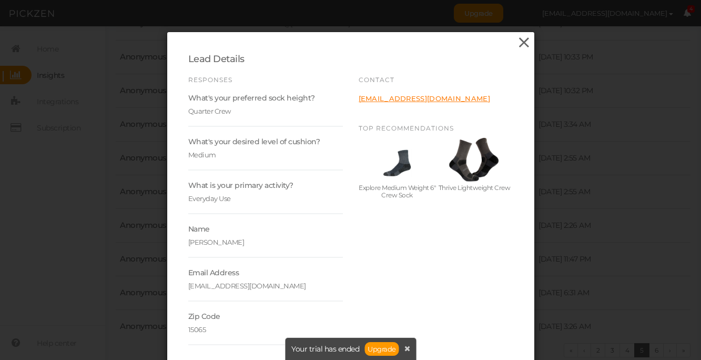
click at [522, 42] on icon at bounding box center [524, 43] width 15 height 16
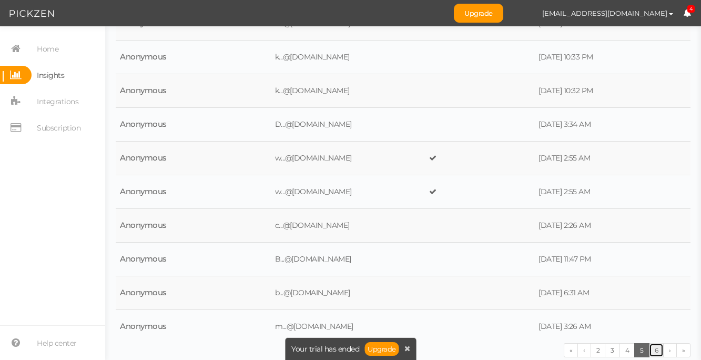
click at [656, 350] on link "6" at bounding box center [656, 350] width 15 height 14
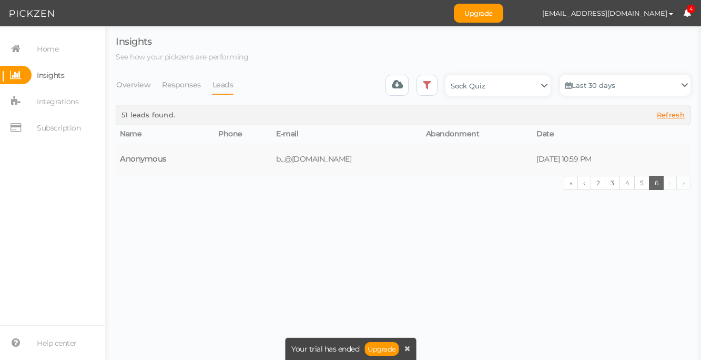
scroll to position [0, 0]
click at [431, 161] on td at bounding box center [477, 159] width 110 height 33
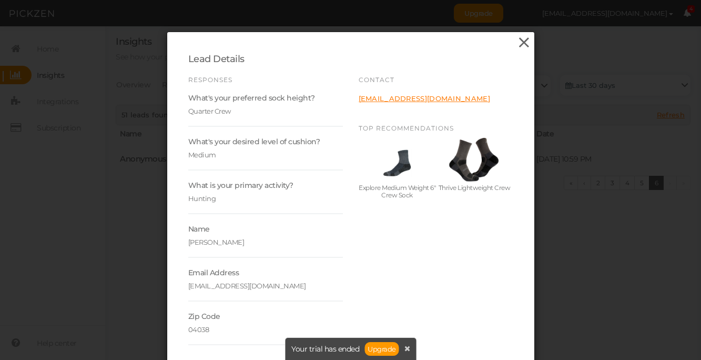
click at [523, 39] on icon at bounding box center [524, 43] width 15 height 16
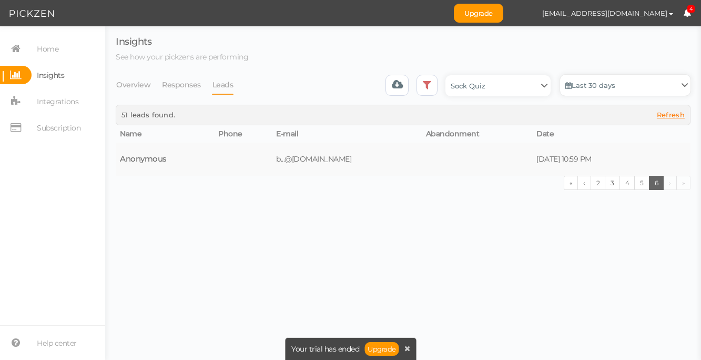
click at [592, 87] on link "Last 30 days" at bounding box center [625, 85] width 130 height 21
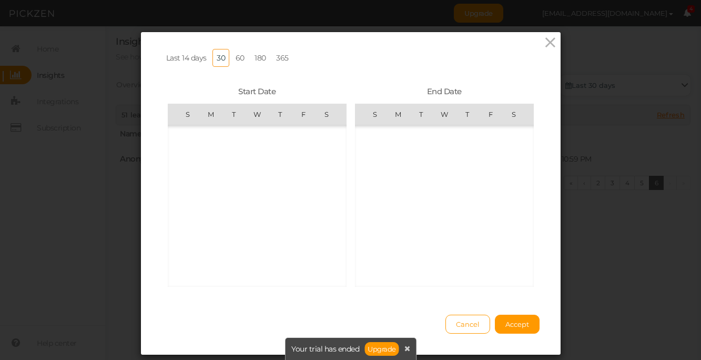
scroll to position [243528, 0]
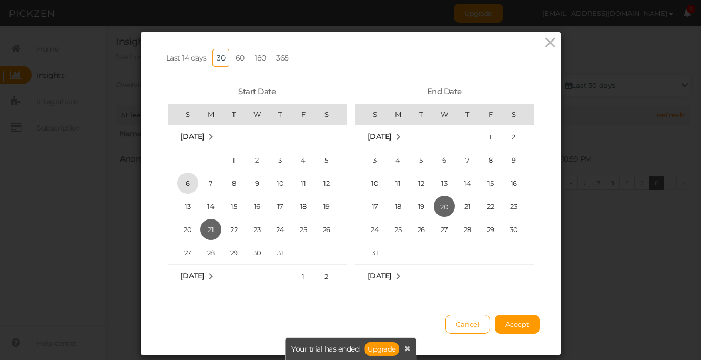
click at [183, 183] on span "6" at bounding box center [187, 183] width 21 height 21
click at [186, 229] on span "20" at bounding box center [187, 229] width 21 height 21
click at [189, 183] on span "6" at bounding box center [187, 183] width 21 height 21
drag, startPoint x: 236, startPoint y: 57, endPoint x: 245, endPoint y: 59, distance: 9.7
click at [236, 57] on link "60" at bounding box center [239, 58] width 17 height 18
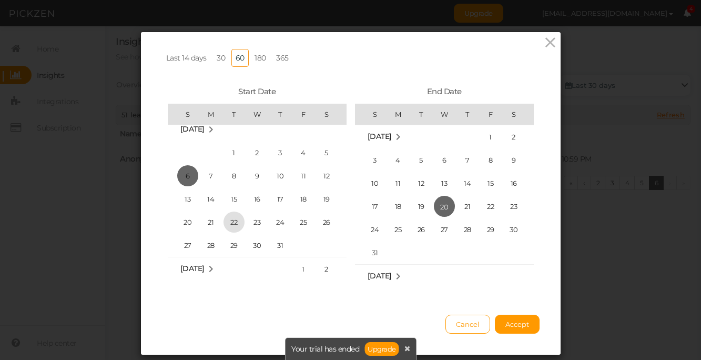
scroll to position [243403, 0]
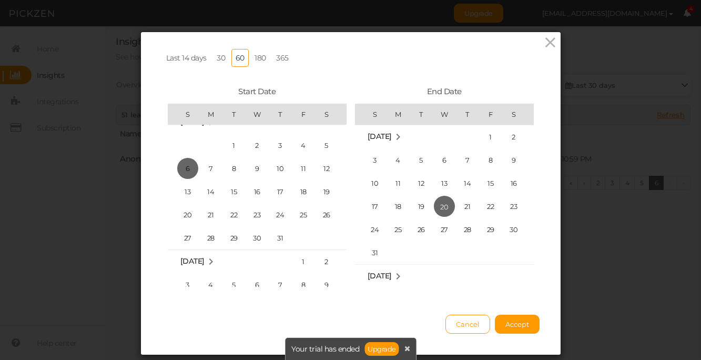
click at [185, 167] on span "6" at bounding box center [187, 168] width 21 height 21
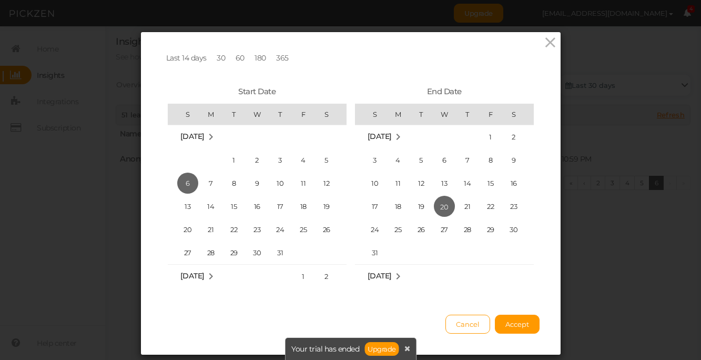
click at [444, 209] on span "20" at bounding box center [444, 206] width 21 height 21
click at [531, 331] on button "Accept" at bounding box center [517, 324] width 45 height 19
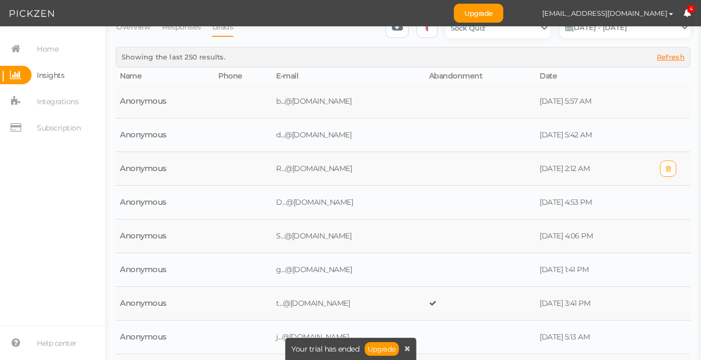
scroll to position [136, 0]
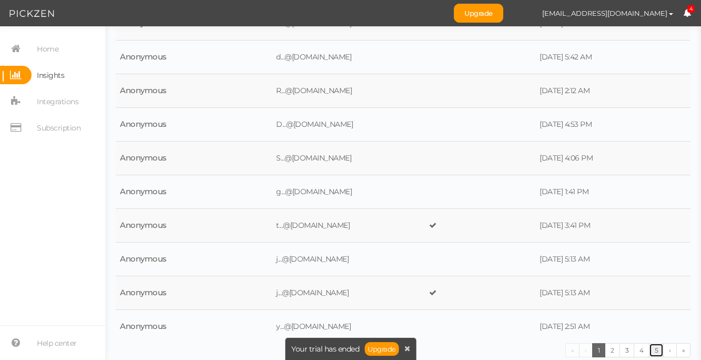
click at [661, 350] on link "5" at bounding box center [656, 350] width 15 height 14
click at [642, 351] on link "6" at bounding box center [641, 350] width 15 height 14
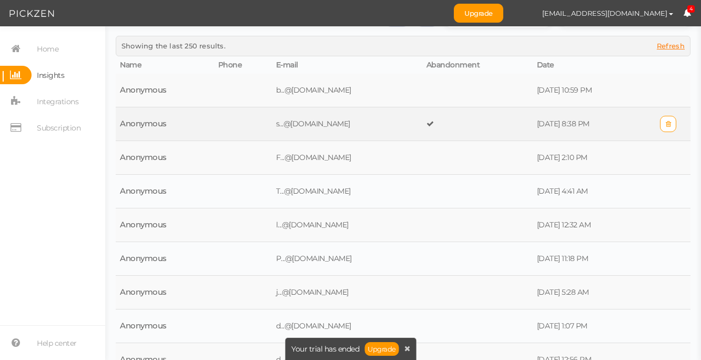
click at [489, 130] on td at bounding box center [477, 124] width 110 height 34
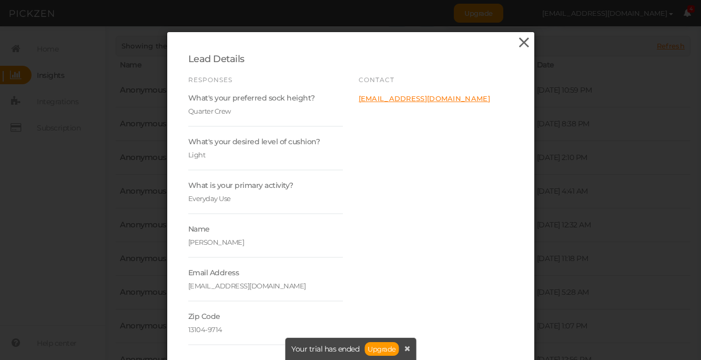
click at [524, 42] on icon at bounding box center [524, 43] width 15 height 16
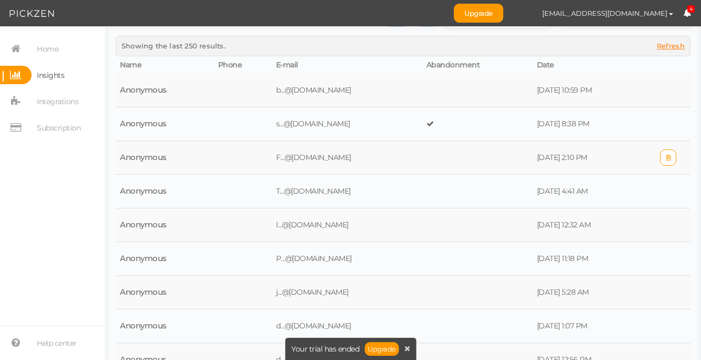
click at [455, 160] on td at bounding box center [477, 158] width 110 height 34
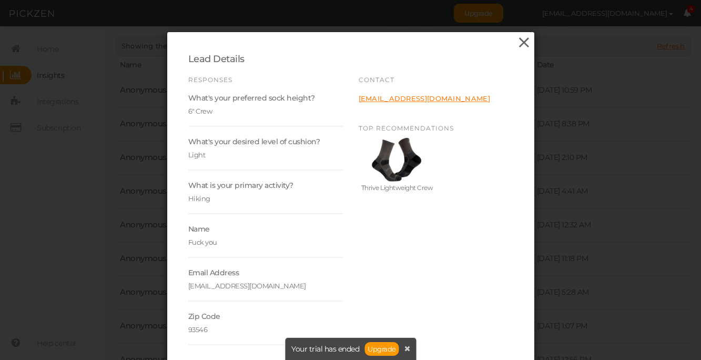
click at [525, 36] on icon at bounding box center [524, 43] width 15 height 16
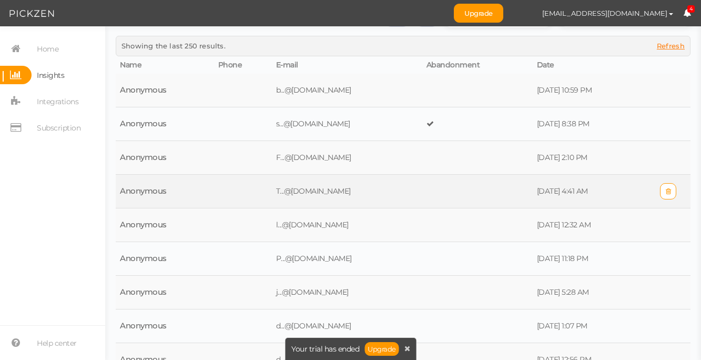
click at [451, 195] on td at bounding box center [477, 192] width 110 height 34
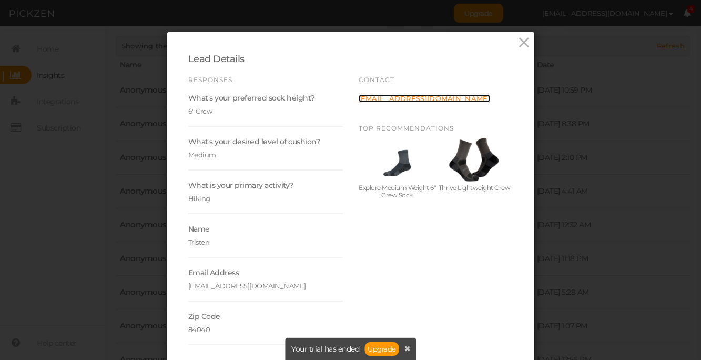
click at [399, 98] on link "[EMAIL_ADDRESS][DOMAIN_NAME]" at bounding box center [425, 98] width 132 height 8
click at [523, 41] on icon at bounding box center [524, 43] width 15 height 16
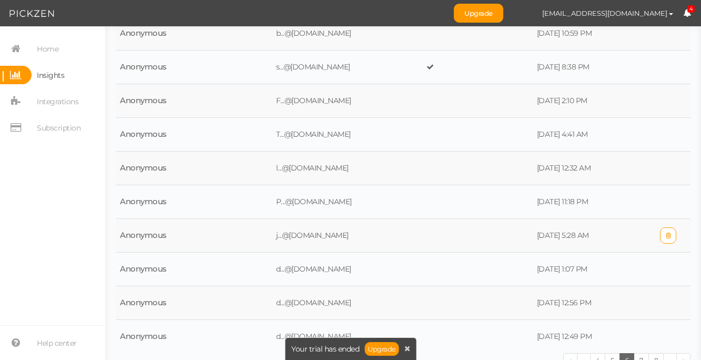
scroll to position [136, 0]
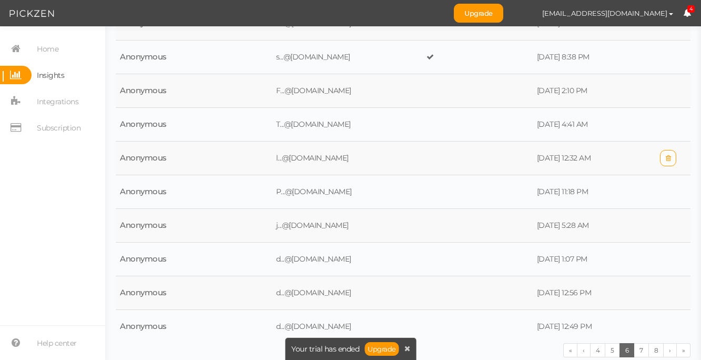
click at [489, 159] on td at bounding box center [477, 159] width 110 height 34
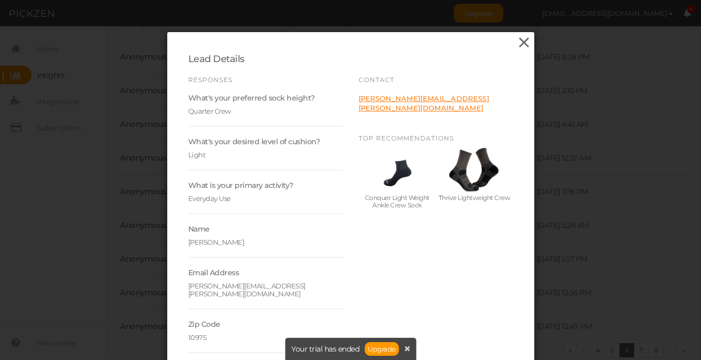
click at [524, 41] on icon at bounding box center [524, 43] width 15 height 16
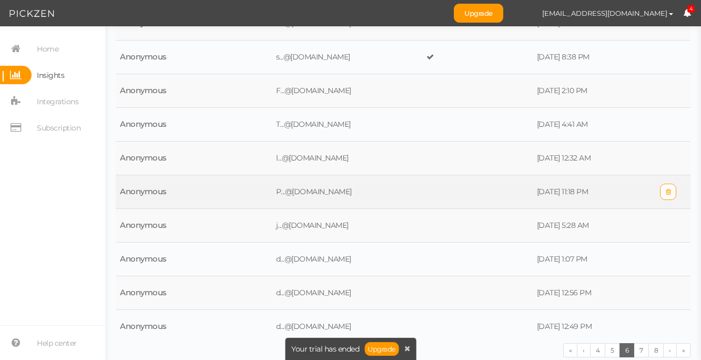
click at [422, 190] on td at bounding box center [477, 192] width 110 height 34
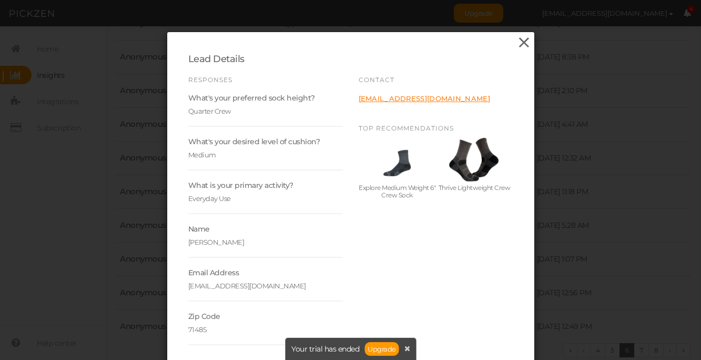
click at [528, 39] on icon at bounding box center [524, 43] width 15 height 16
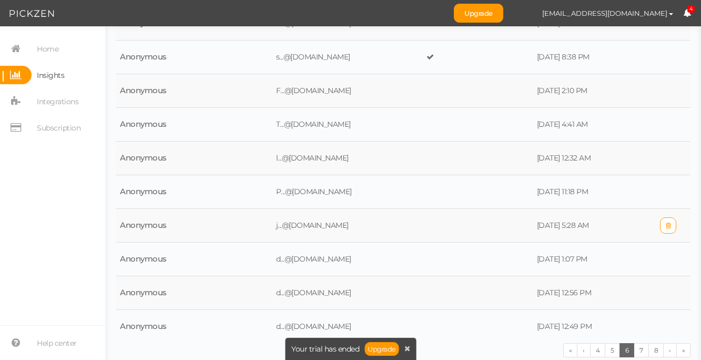
click at [457, 228] on td at bounding box center [477, 226] width 110 height 34
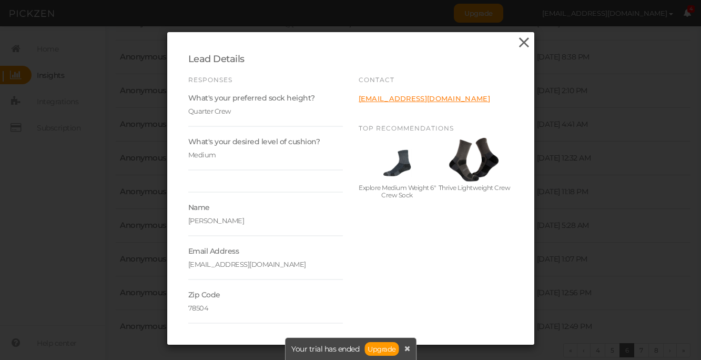
click at [522, 41] on icon at bounding box center [524, 43] width 15 height 16
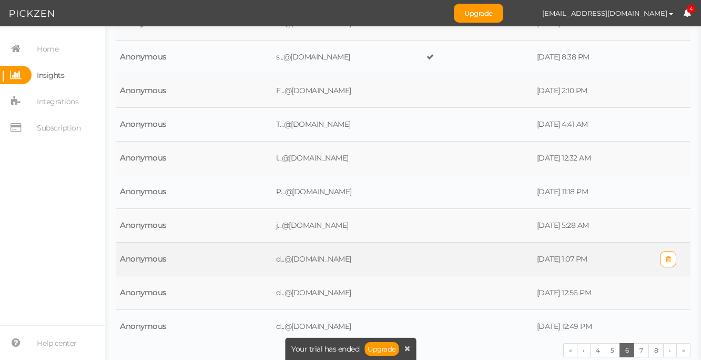
click at [468, 261] on td at bounding box center [477, 259] width 110 height 34
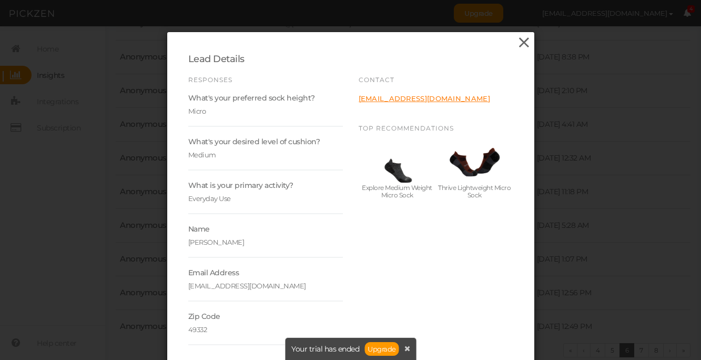
click at [526, 38] on icon at bounding box center [524, 43] width 15 height 16
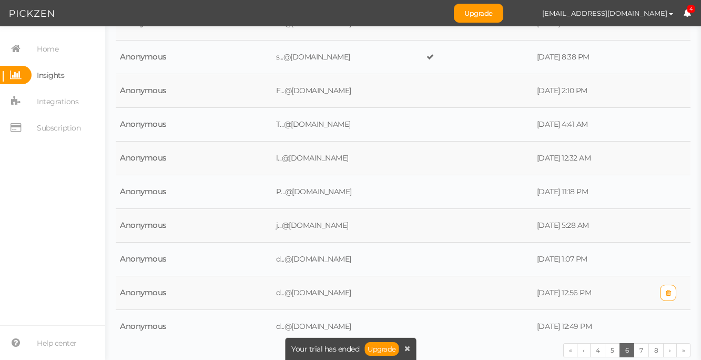
click at [469, 293] on td at bounding box center [477, 293] width 110 height 34
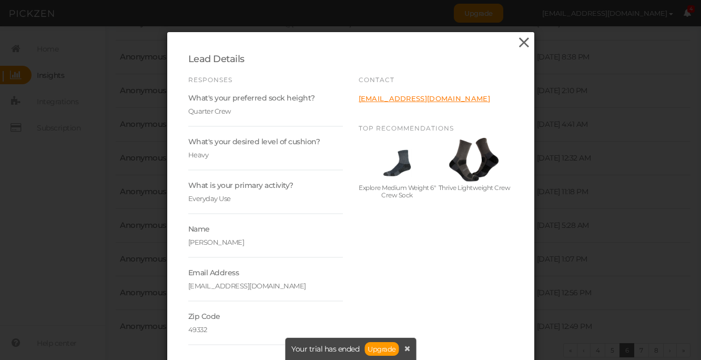
click at [532, 42] on div "Lead Details Responses What's your preferred sock height? Quarter Crew What's y…" at bounding box center [350, 199] width 367 height 334
click at [528, 40] on icon at bounding box center [524, 43] width 15 height 16
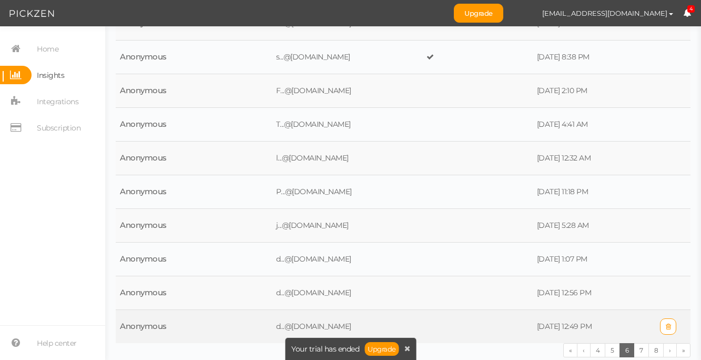
click at [487, 323] on td at bounding box center [477, 327] width 110 height 34
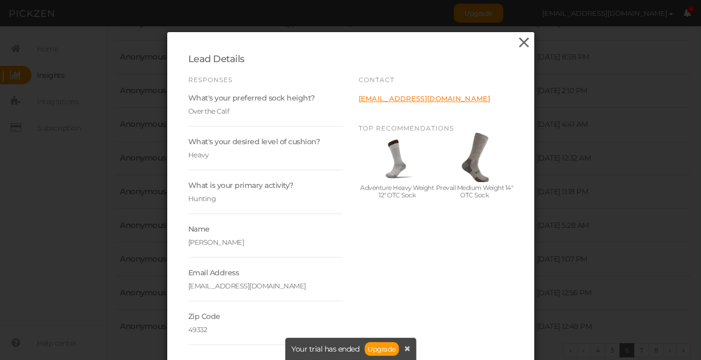
click at [524, 40] on icon at bounding box center [524, 43] width 15 height 16
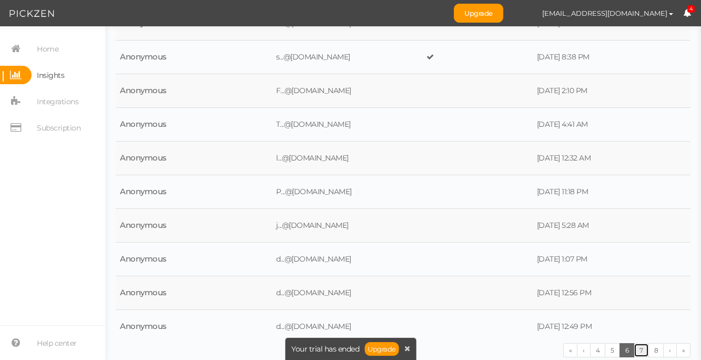
click at [641, 349] on link "7" at bounding box center [641, 350] width 15 height 14
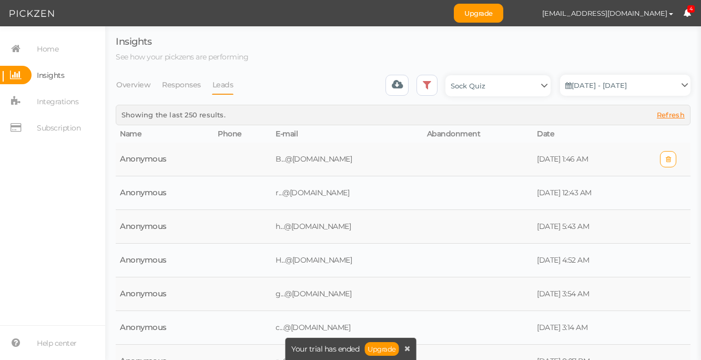
click at [433, 163] on td at bounding box center [478, 160] width 110 height 34
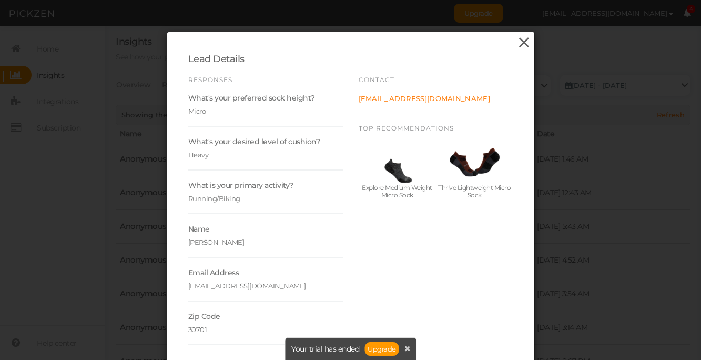
drag, startPoint x: 537, startPoint y: 40, endPoint x: 525, endPoint y: 43, distance: 11.9
click at [536, 40] on div "Lead Details Responses What's your preferred sock height? Micro What's your des…" at bounding box center [350, 180] width 701 height 360
click at [525, 43] on icon at bounding box center [524, 43] width 15 height 16
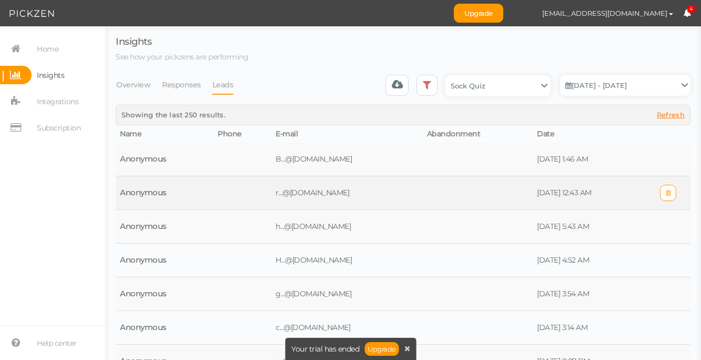
click at [436, 194] on td at bounding box center [478, 193] width 110 height 34
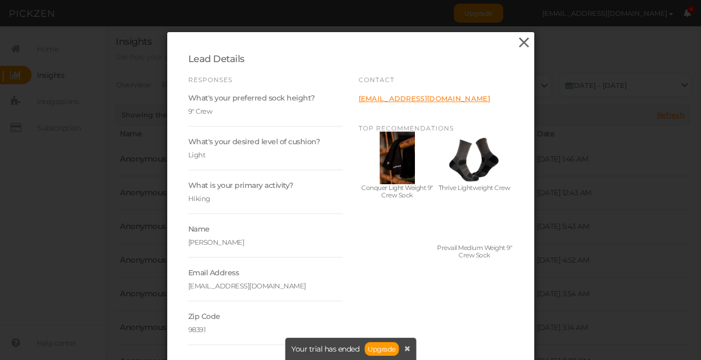
click at [526, 41] on icon at bounding box center [524, 43] width 15 height 16
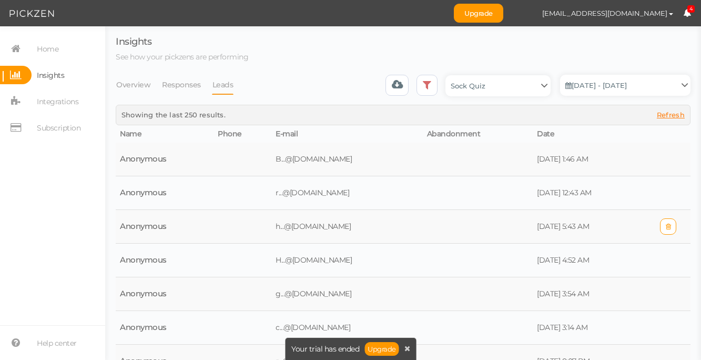
click at [442, 228] on td at bounding box center [478, 227] width 110 height 34
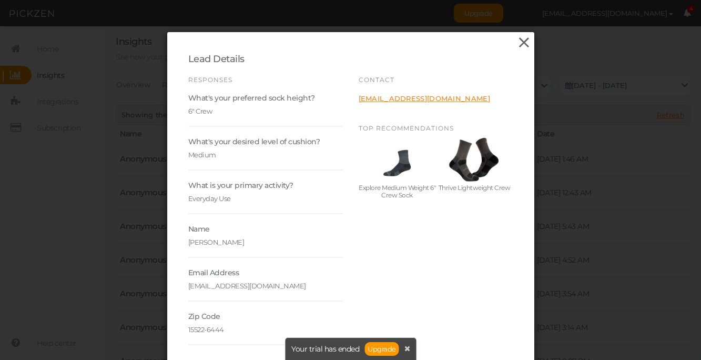
click at [525, 42] on icon at bounding box center [524, 43] width 15 height 16
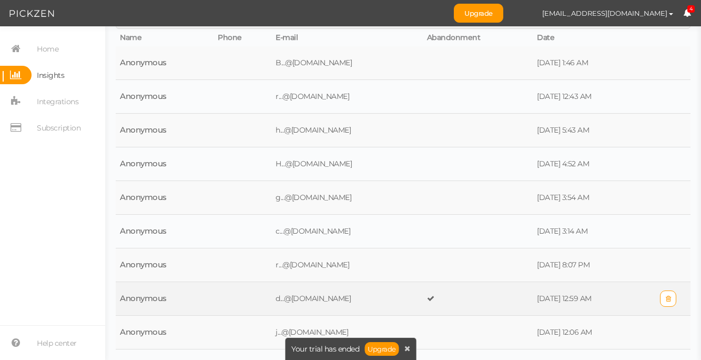
scroll to position [136, 0]
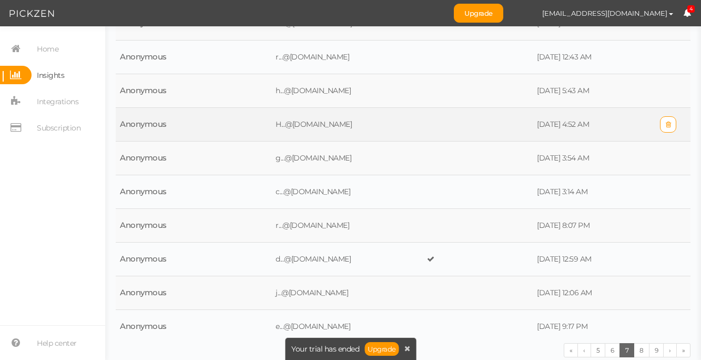
click at [478, 128] on td at bounding box center [478, 125] width 110 height 34
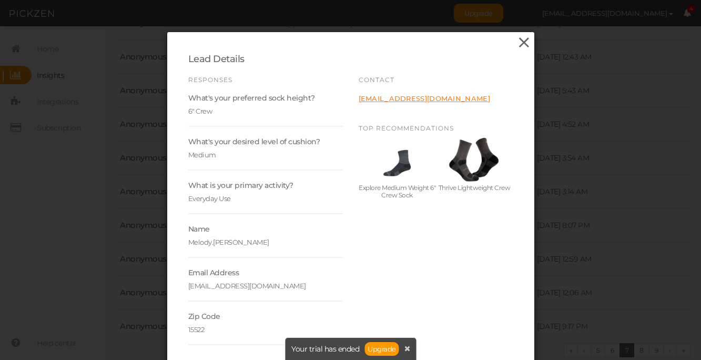
click at [523, 43] on icon at bounding box center [524, 43] width 15 height 16
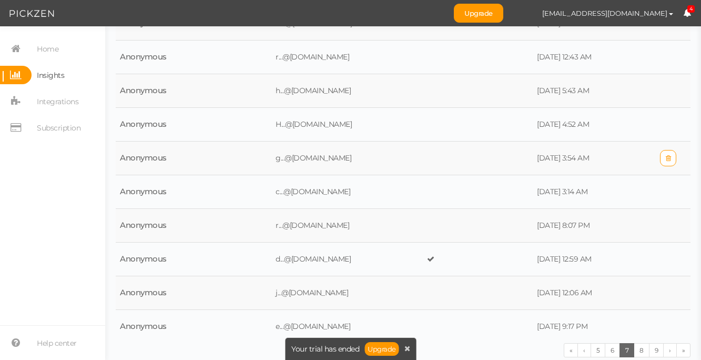
click at [472, 154] on td at bounding box center [478, 159] width 110 height 34
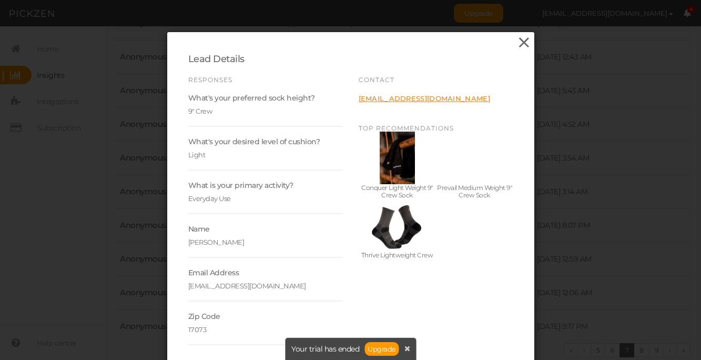
click at [526, 40] on icon at bounding box center [524, 43] width 15 height 16
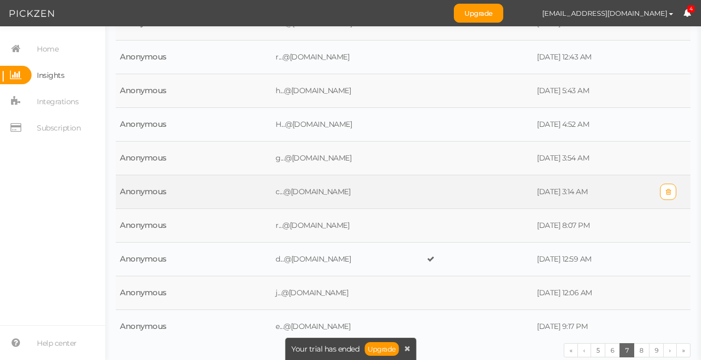
click at [482, 195] on td at bounding box center [478, 192] width 110 height 34
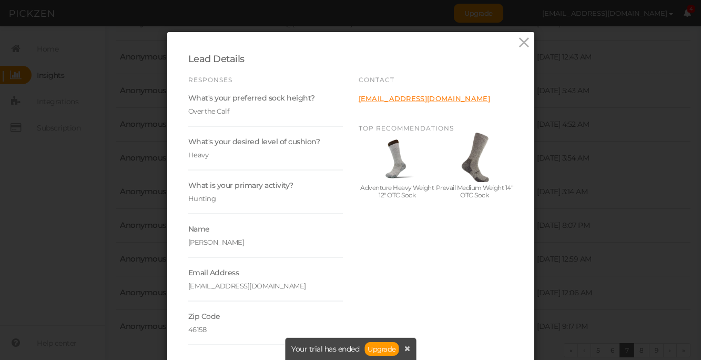
drag, startPoint x: 526, startPoint y: 42, endPoint x: 517, endPoint y: 61, distance: 20.7
click at [526, 42] on icon at bounding box center [524, 43] width 15 height 16
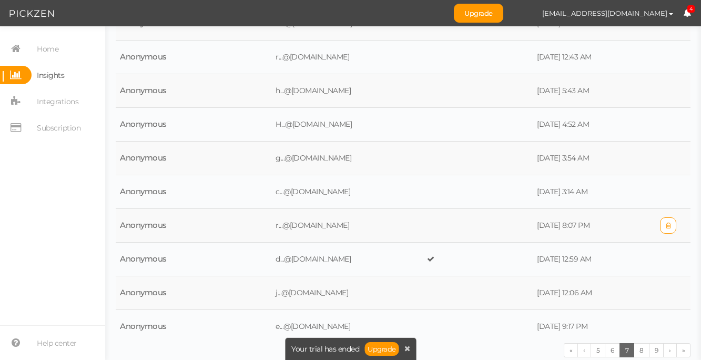
click at [456, 240] on td at bounding box center [478, 226] width 110 height 34
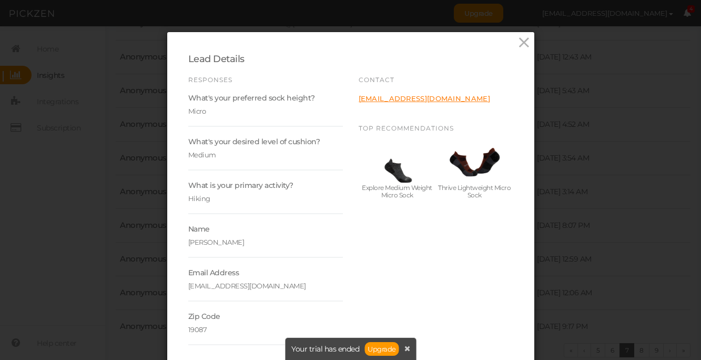
drag, startPoint x: 524, startPoint y: 39, endPoint x: 484, endPoint y: 151, distance: 118.8
click at [523, 39] on icon at bounding box center [524, 43] width 15 height 16
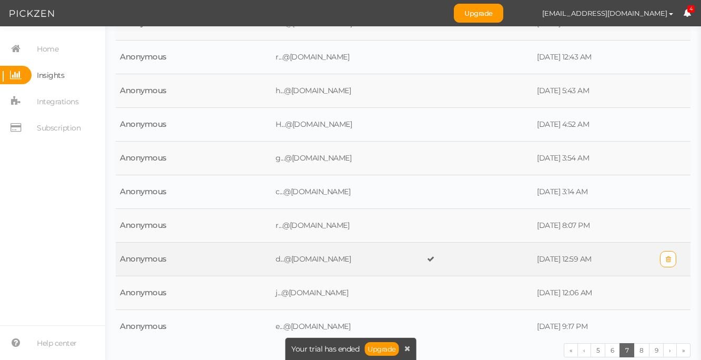
click at [487, 261] on td at bounding box center [478, 259] width 110 height 34
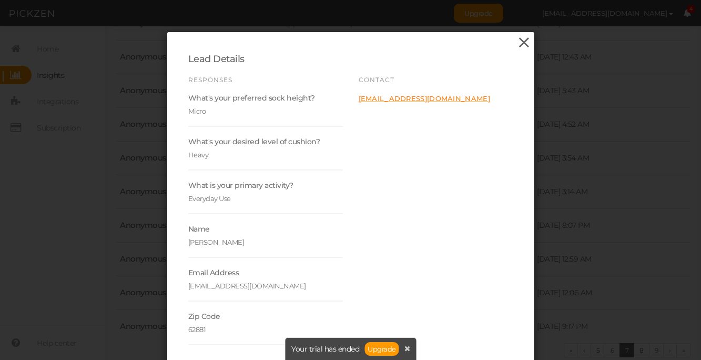
click at [527, 43] on icon at bounding box center [524, 43] width 15 height 16
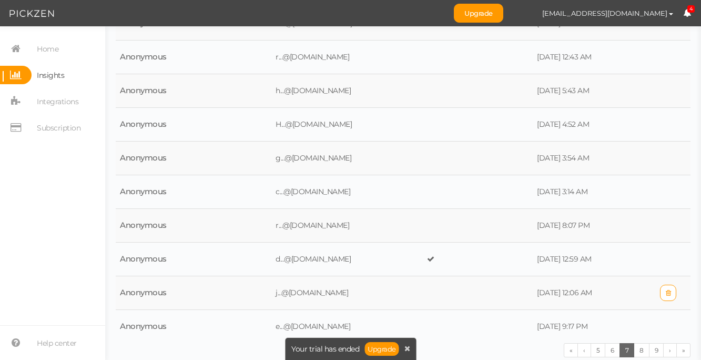
click at [458, 300] on td at bounding box center [478, 293] width 110 height 34
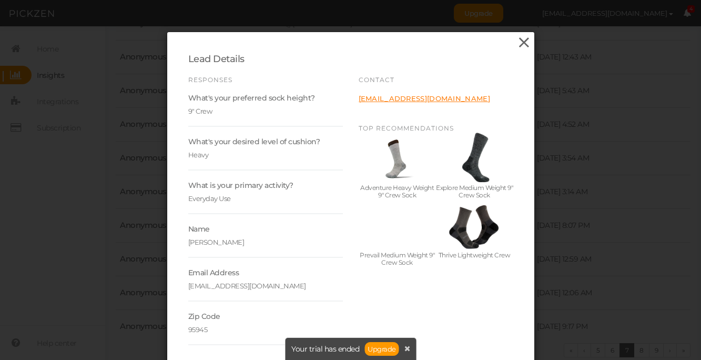
click at [527, 39] on icon at bounding box center [524, 43] width 15 height 16
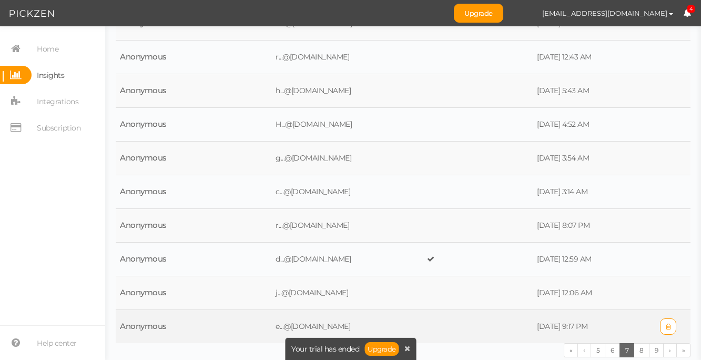
click at [468, 321] on td at bounding box center [478, 327] width 110 height 34
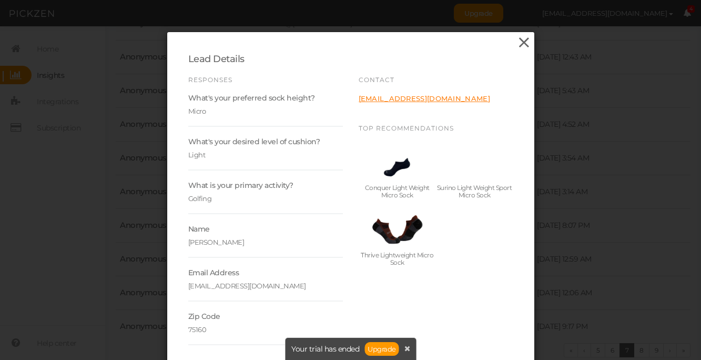
click at [523, 44] on icon at bounding box center [524, 43] width 15 height 16
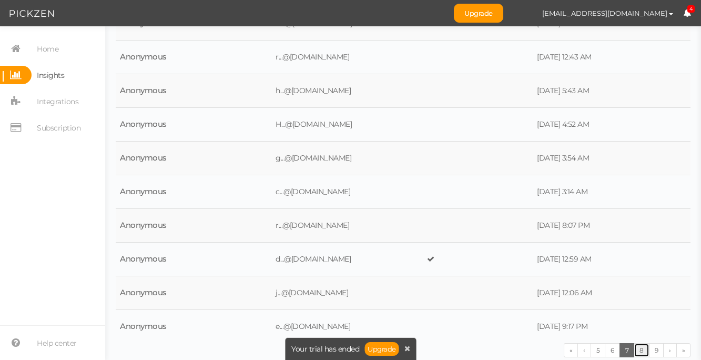
click at [640, 351] on link "8" at bounding box center [642, 350] width 16 height 14
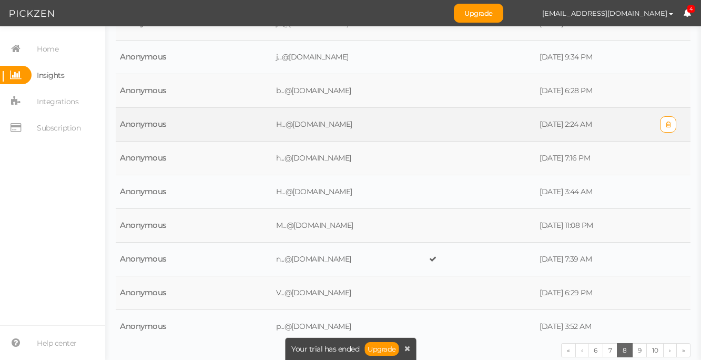
scroll to position [0, 0]
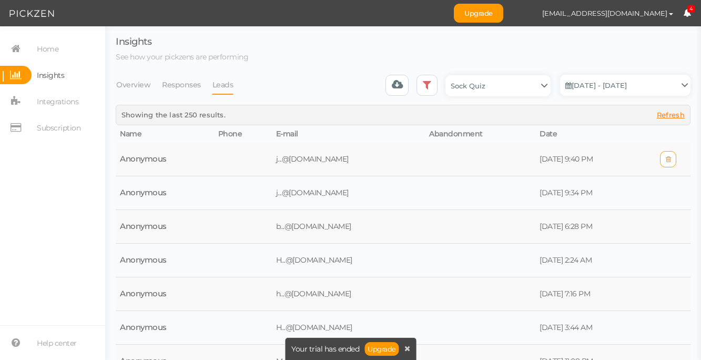
click at [469, 158] on td at bounding box center [480, 160] width 110 height 34
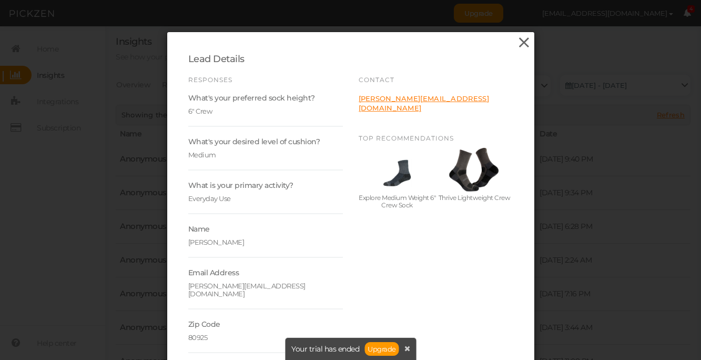
drag, startPoint x: 525, startPoint y: 39, endPoint x: 525, endPoint y: 47, distance: 7.9
click at [525, 39] on icon at bounding box center [524, 43] width 15 height 16
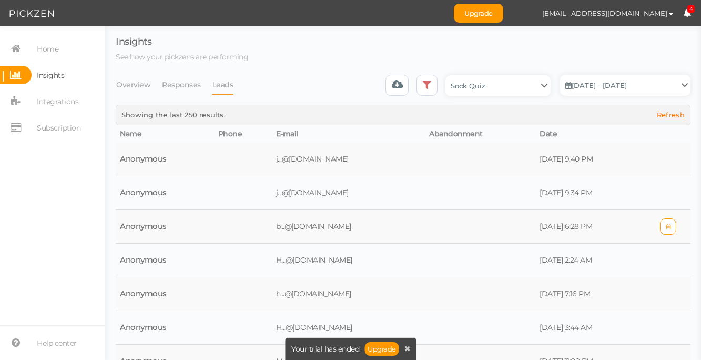
click at [460, 225] on td at bounding box center [480, 227] width 110 height 34
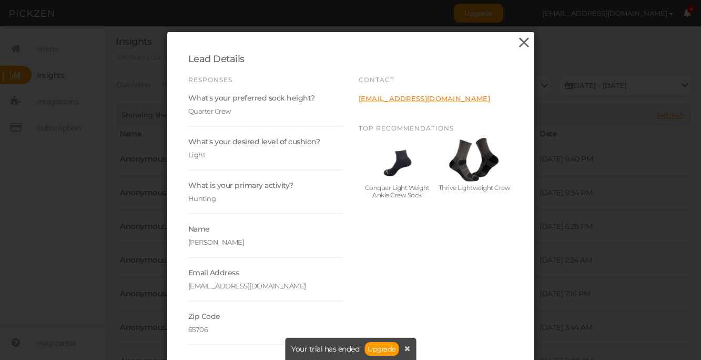
click at [521, 39] on icon at bounding box center [524, 43] width 15 height 16
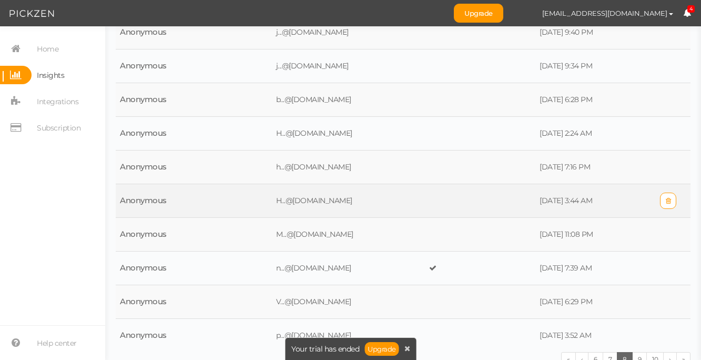
scroll to position [136, 0]
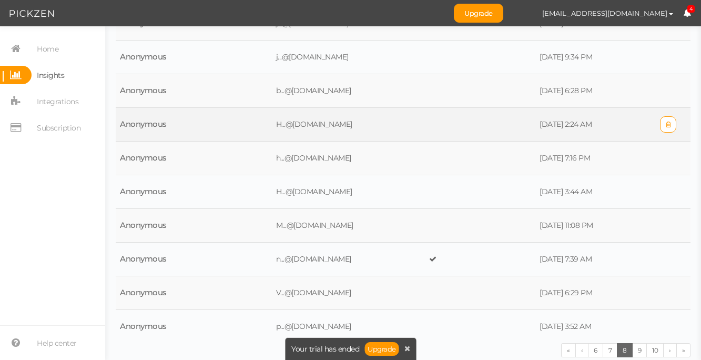
click at [473, 128] on td at bounding box center [480, 125] width 110 height 34
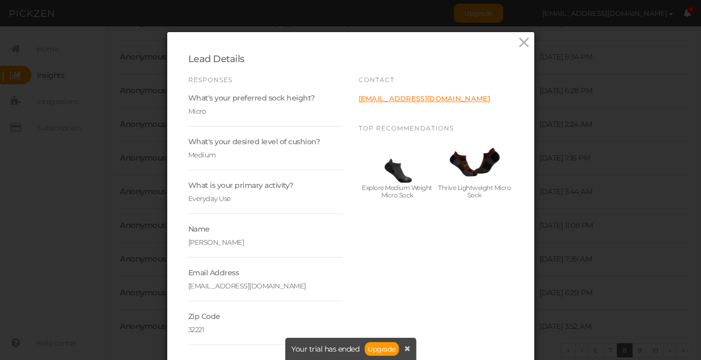
click at [409, 279] on div "Responses What's your preferred sock height? Micro What's your desired level of…" at bounding box center [350, 210] width 341 height 269
drag, startPoint x: 525, startPoint y: 41, endPoint x: 523, endPoint y: 76, distance: 35.8
click at [525, 41] on icon at bounding box center [524, 43] width 15 height 16
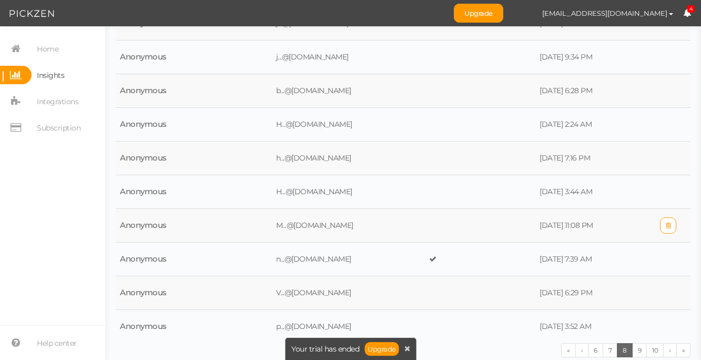
click at [485, 223] on td at bounding box center [480, 226] width 110 height 34
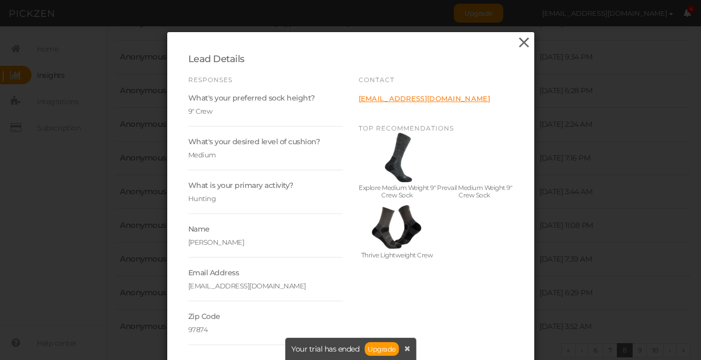
click at [520, 44] on icon at bounding box center [524, 43] width 15 height 16
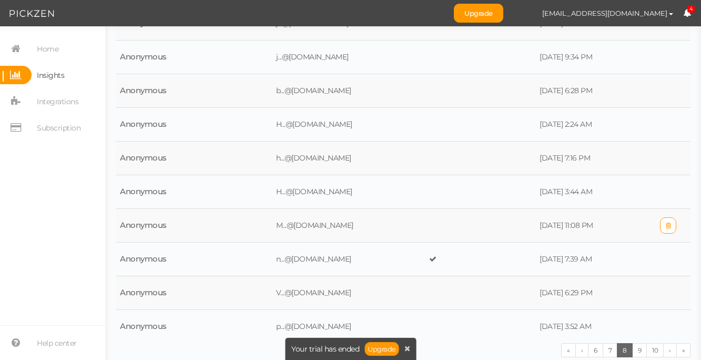
click at [482, 233] on td at bounding box center [480, 226] width 110 height 34
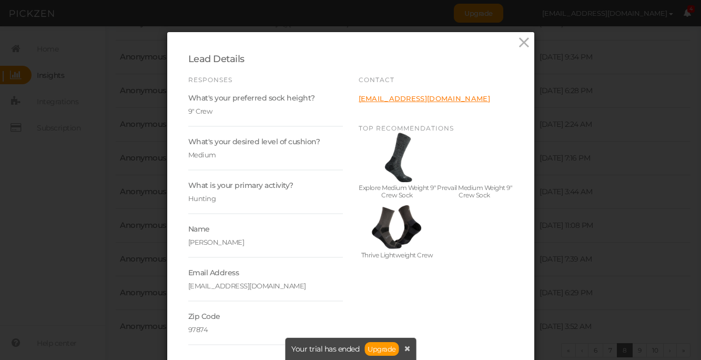
drag, startPoint x: 527, startPoint y: 45, endPoint x: 519, endPoint y: 163, distance: 118.1
click at [527, 45] on icon at bounding box center [524, 43] width 15 height 16
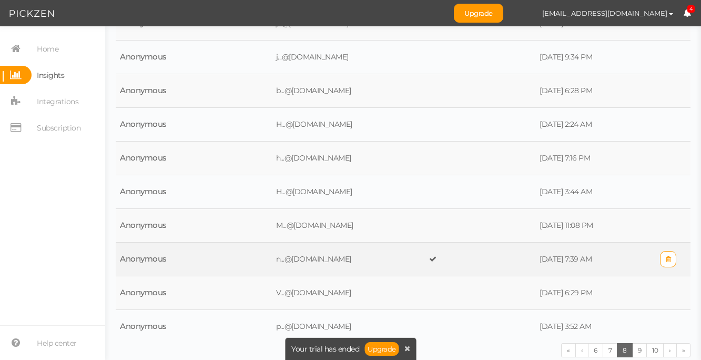
click at [473, 262] on td at bounding box center [480, 259] width 110 height 34
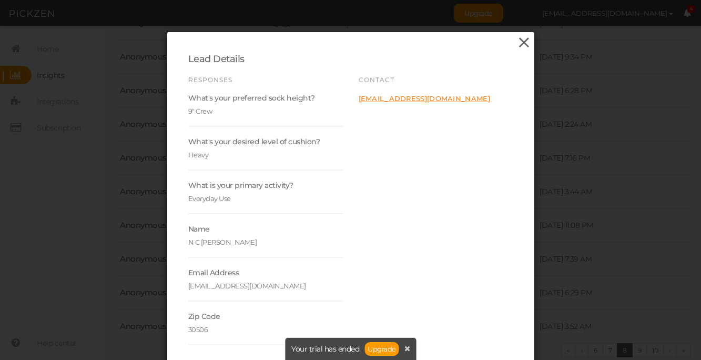
click at [528, 44] on icon at bounding box center [524, 43] width 15 height 16
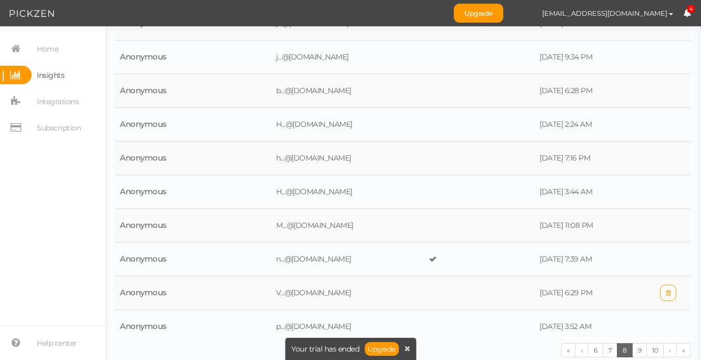
click at [469, 291] on td at bounding box center [480, 293] width 110 height 34
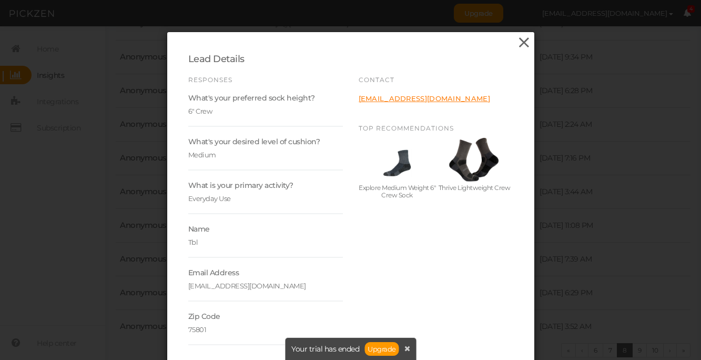
drag, startPoint x: 525, startPoint y: 42, endPoint x: 524, endPoint y: 47, distance: 5.3
click at [526, 42] on icon at bounding box center [524, 43] width 15 height 16
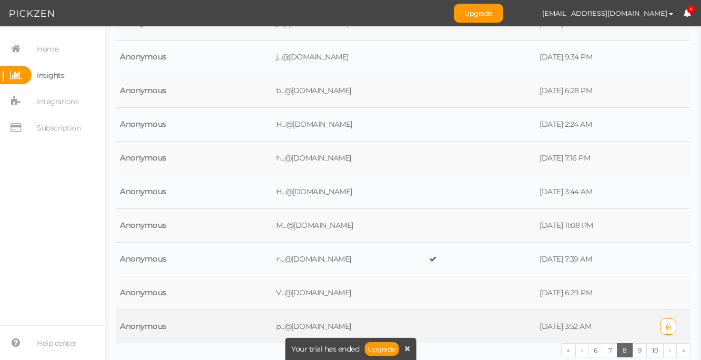
click at [473, 316] on td at bounding box center [480, 327] width 110 height 34
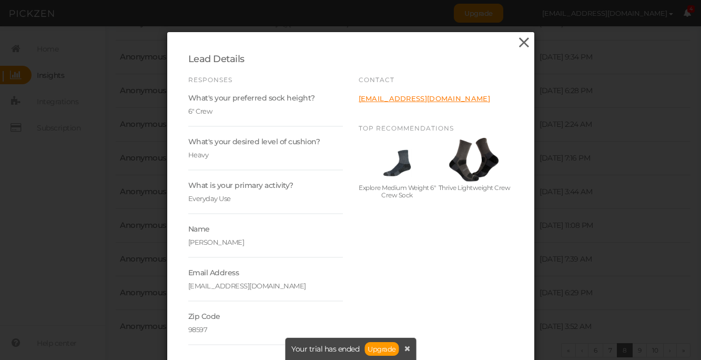
click at [519, 40] on icon at bounding box center [524, 43] width 15 height 16
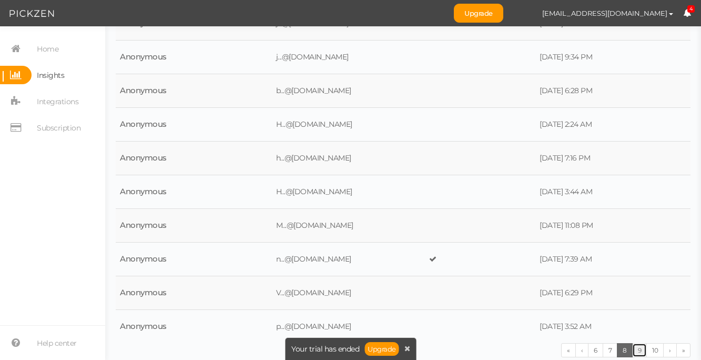
click at [640, 350] on link "9" at bounding box center [639, 350] width 15 height 14
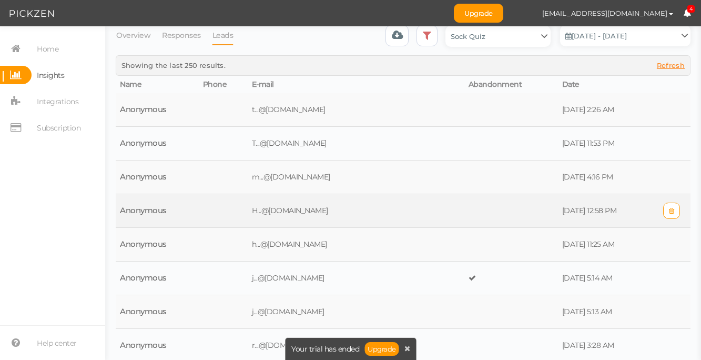
scroll to position [48, 0]
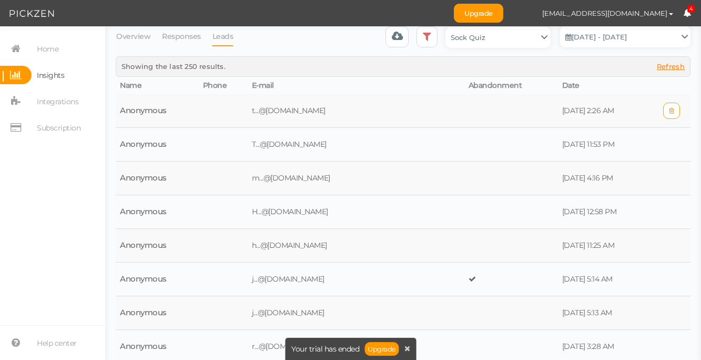
click at [466, 117] on td at bounding box center [511, 111] width 94 height 34
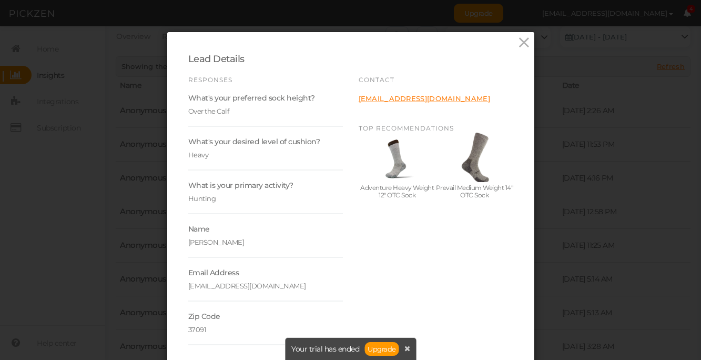
drag, startPoint x: 527, startPoint y: 41, endPoint x: 521, endPoint y: 60, distance: 20.3
click at [527, 41] on icon at bounding box center [524, 43] width 15 height 16
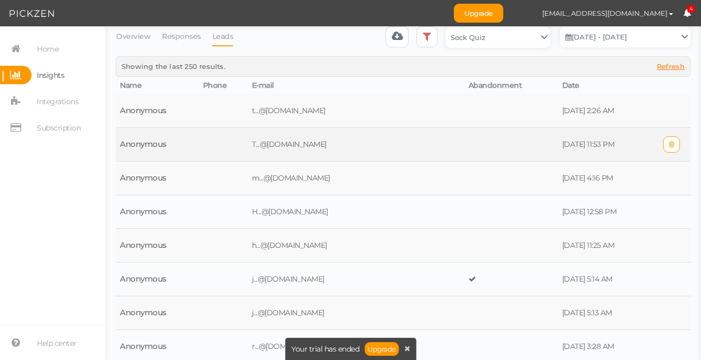
click at [464, 142] on td at bounding box center [511, 145] width 94 height 34
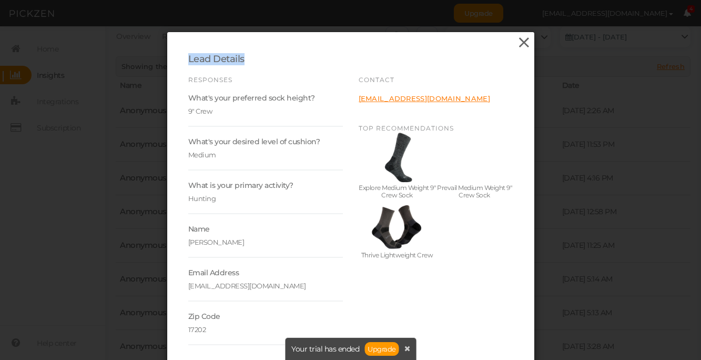
click at [531, 39] on div "Lead Details Responses What's your preferred sock height? 9" Crew What's your d…" at bounding box center [350, 199] width 367 height 334
click at [523, 41] on icon at bounding box center [524, 43] width 15 height 16
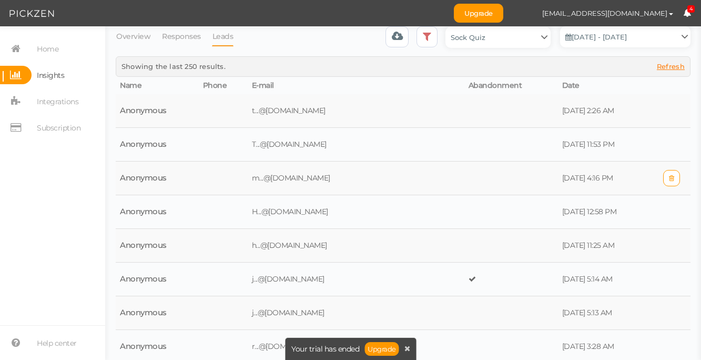
click at [486, 179] on td at bounding box center [511, 178] width 94 height 34
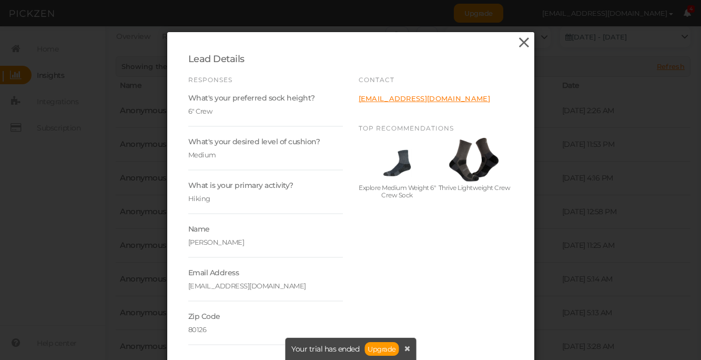
click at [529, 39] on icon at bounding box center [524, 43] width 15 height 16
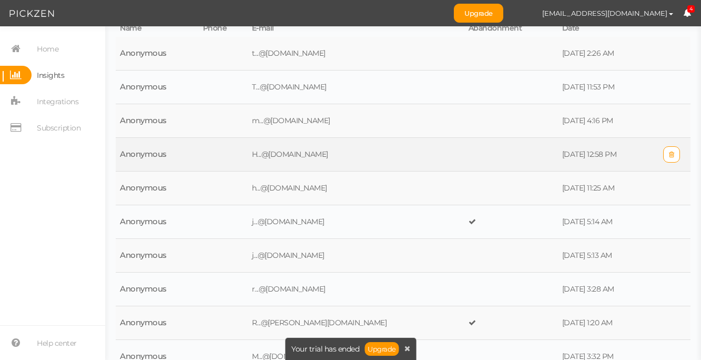
scroll to position [136, 0]
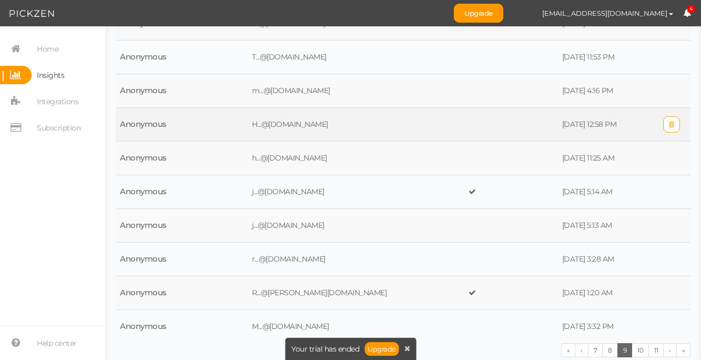
click at [475, 124] on td at bounding box center [511, 125] width 94 height 34
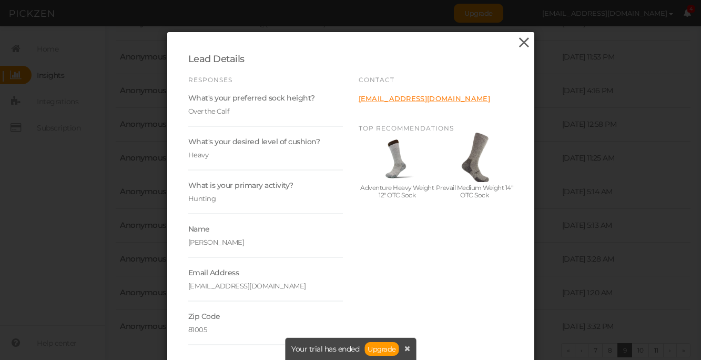
click at [522, 41] on icon at bounding box center [524, 43] width 15 height 16
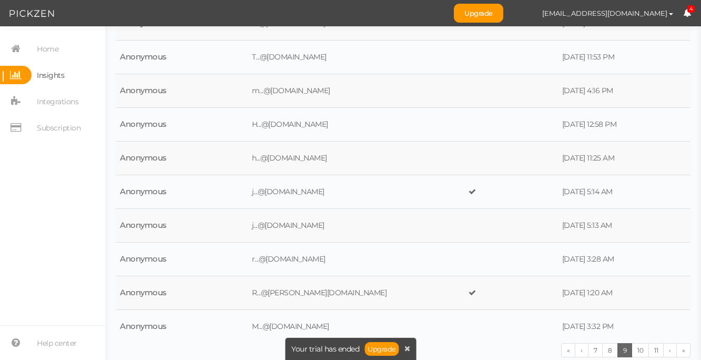
click at [464, 165] on td at bounding box center [511, 159] width 94 height 34
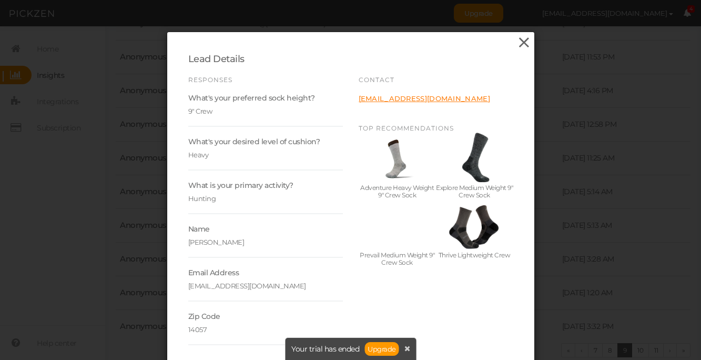
click at [519, 44] on icon at bounding box center [524, 43] width 15 height 16
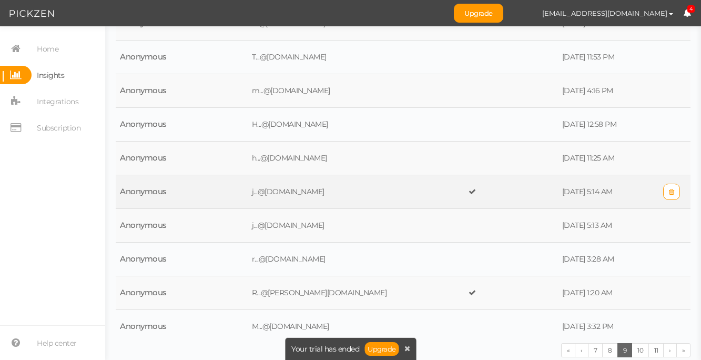
click at [467, 194] on td at bounding box center [511, 192] width 94 height 34
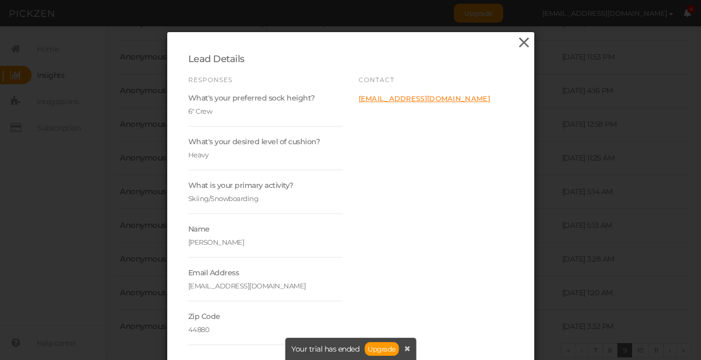
click at [523, 36] on icon at bounding box center [524, 43] width 15 height 16
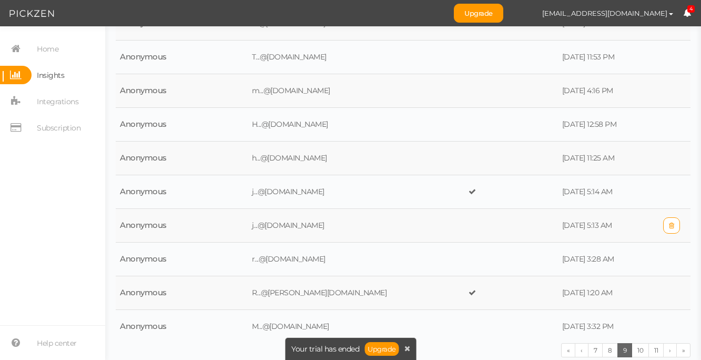
click at [486, 226] on td at bounding box center [511, 226] width 94 height 34
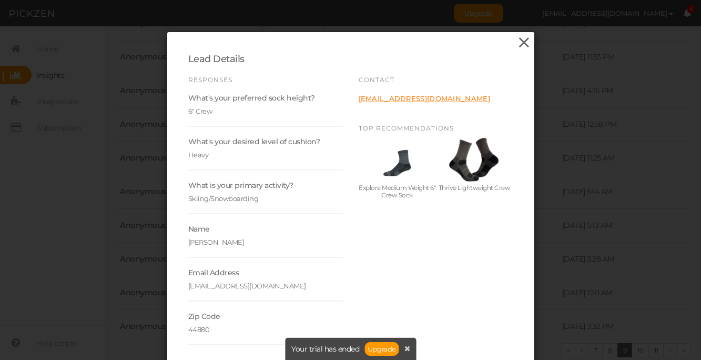
click at [522, 44] on icon at bounding box center [524, 43] width 15 height 16
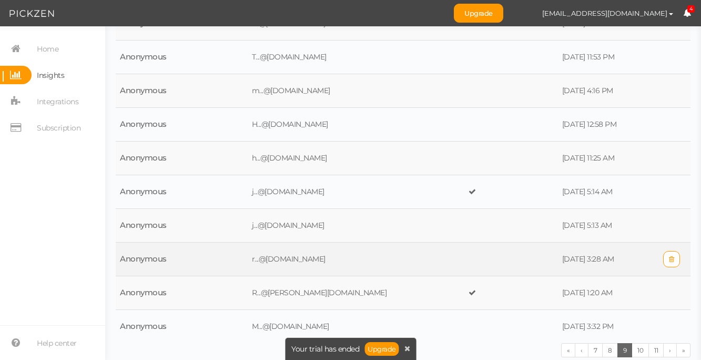
click at [472, 252] on td at bounding box center [511, 259] width 94 height 34
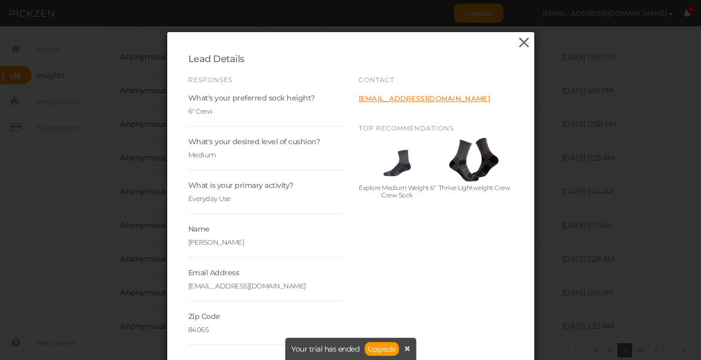
click at [522, 42] on icon at bounding box center [524, 43] width 15 height 16
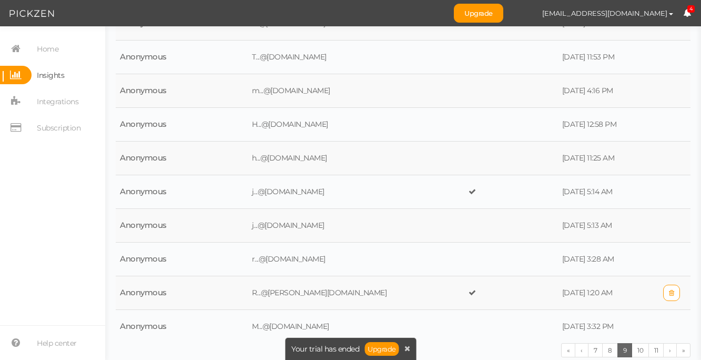
click at [475, 296] on td at bounding box center [511, 293] width 94 height 34
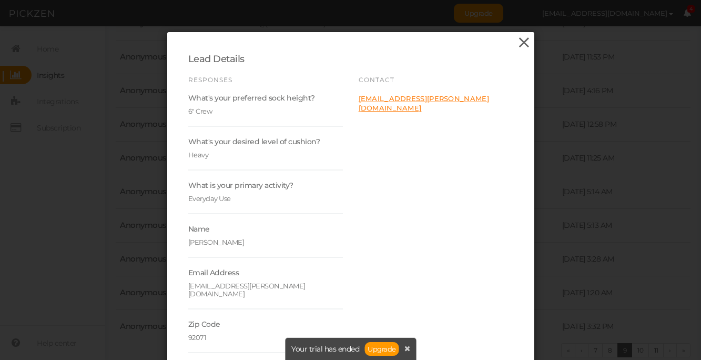
click at [527, 41] on icon at bounding box center [524, 43] width 15 height 16
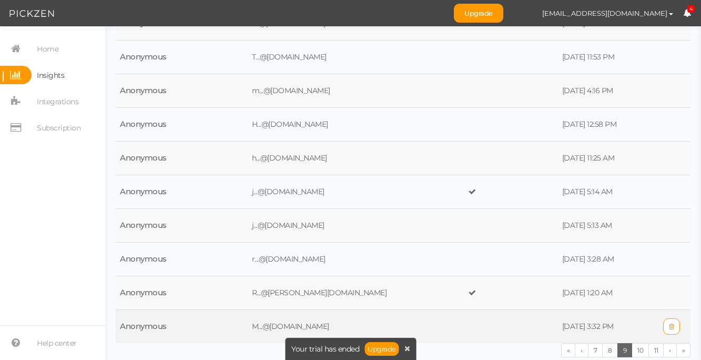
click at [464, 330] on td at bounding box center [511, 327] width 94 height 34
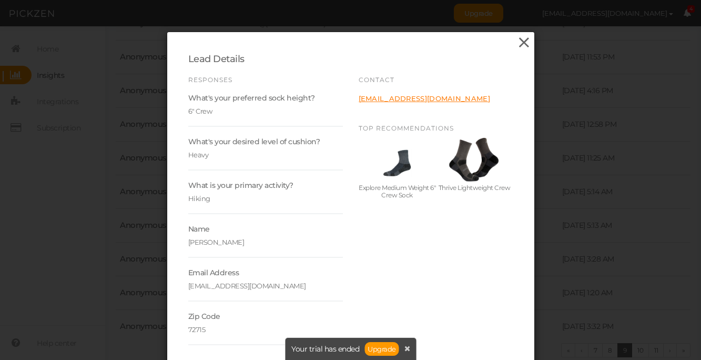
click at [521, 42] on icon at bounding box center [524, 43] width 15 height 16
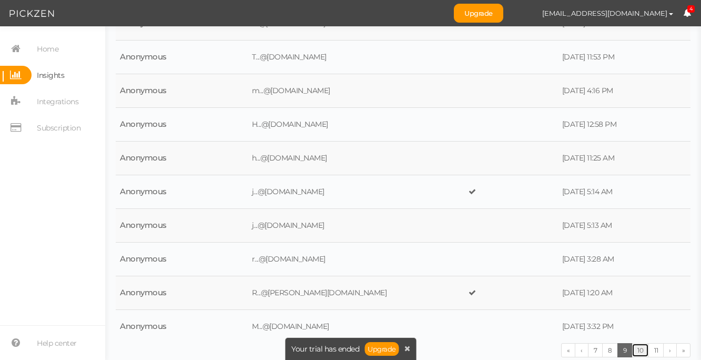
click at [640, 351] on link "10" at bounding box center [640, 350] width 17 height 14
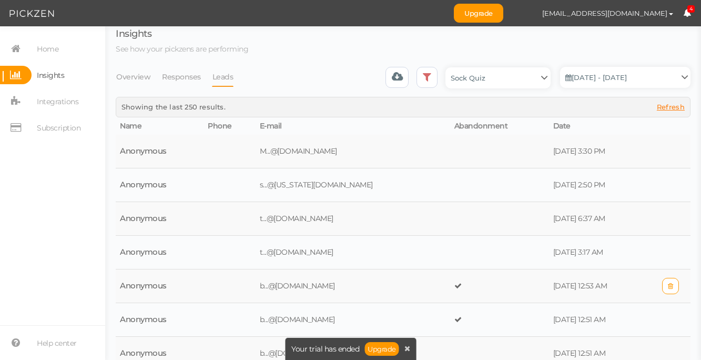
scroll to position [0, 0]
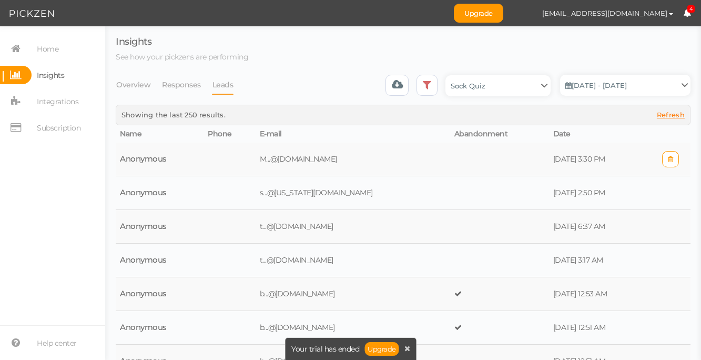
click at [450, 163] on td at bounding box center [499, 160] width 99 height 34
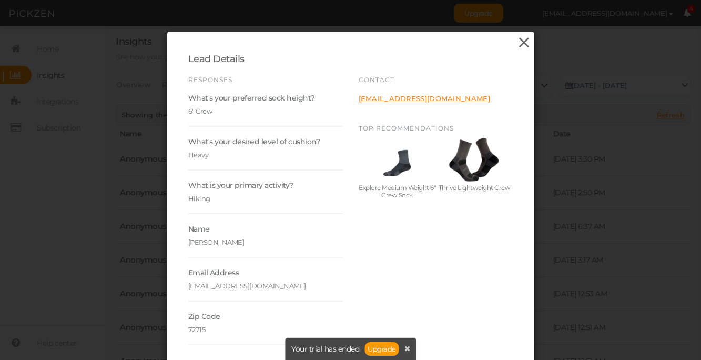
click at [523, 43] on icon at bounding box center [524, 43] width 15 height 16
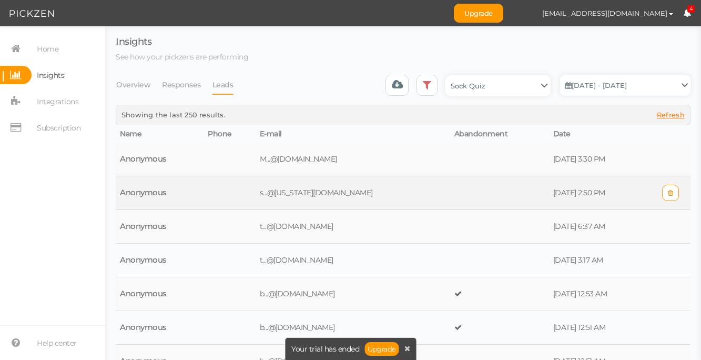
click at [477, 202] on td at bounding box center [499, 193] width 99 height 34
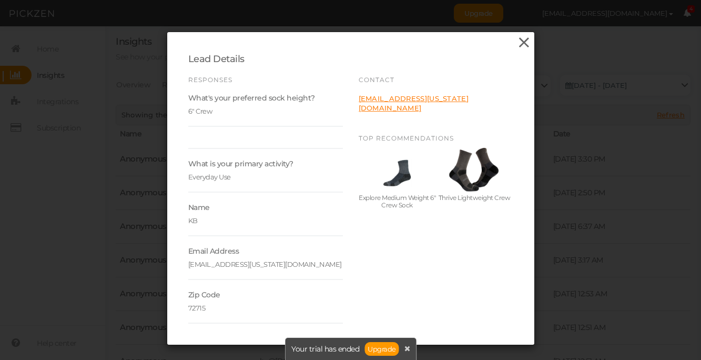
click at [522, 43] on icon at bounding box center [524, 43] width 15 height 16
